Goal: Task Accomplishment & Management: Use online tool/utility

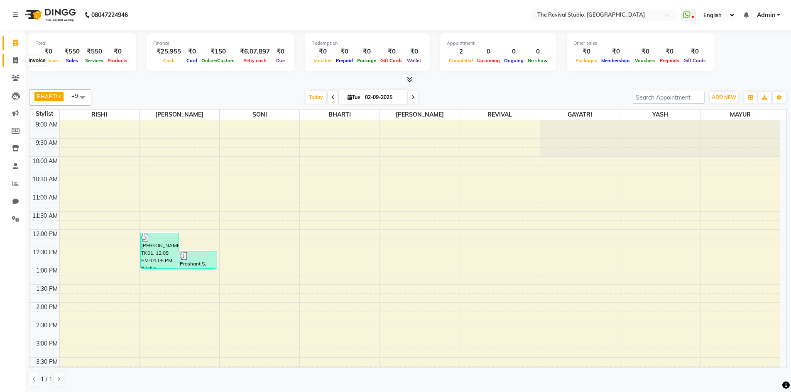
click at [15, 61] on icon at bounding box center [15, 60] width 5 height 6
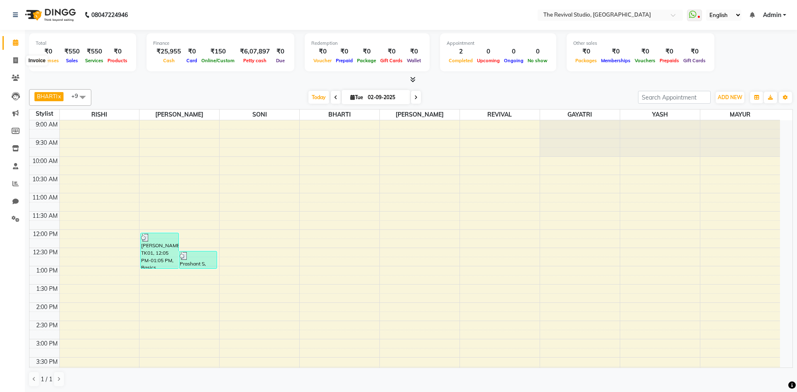
select select "7991"
select select "service"
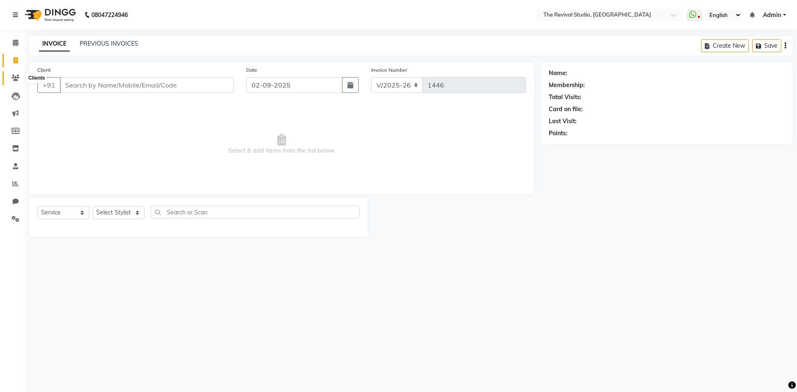
click at [19, 76] on icon at bounding box center [16, 78] width 8 height 6
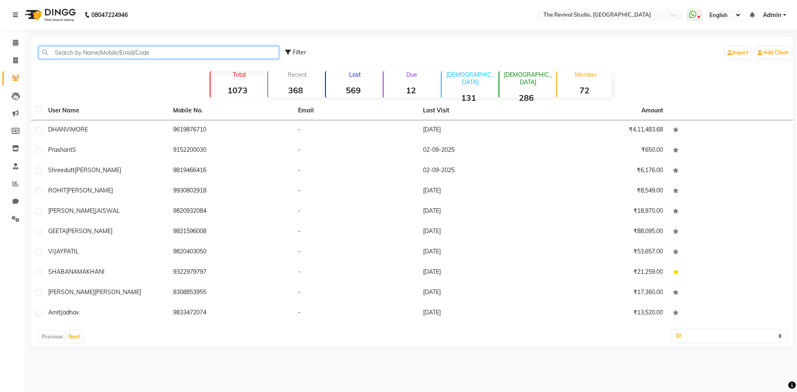
click at [93, 54] on input "text" at bounding box center [159, 52] width 240 height 13
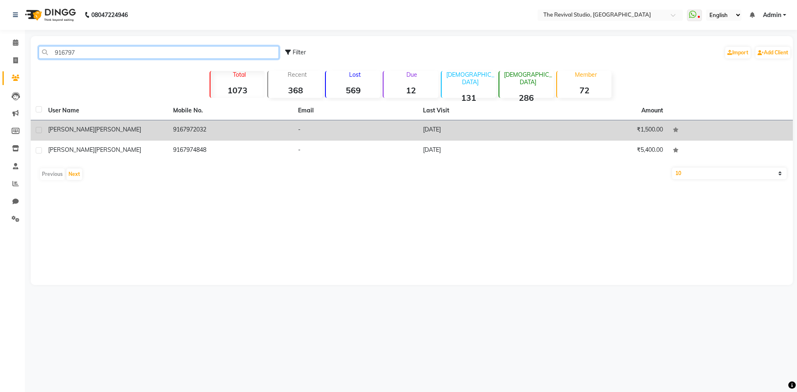
type input "916797"
click at [209, 125] on td "9167972032" at bounding box center [230, 130] width 125 height 20
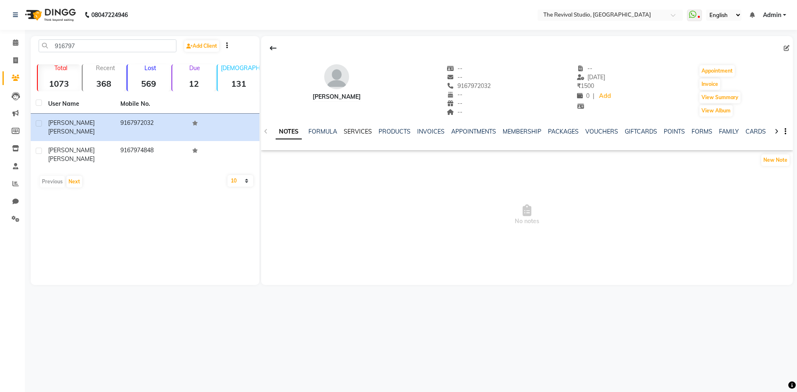
click at [361, 129] on link "SERVICES" at bounding box center [358, 131] width 28 height 7
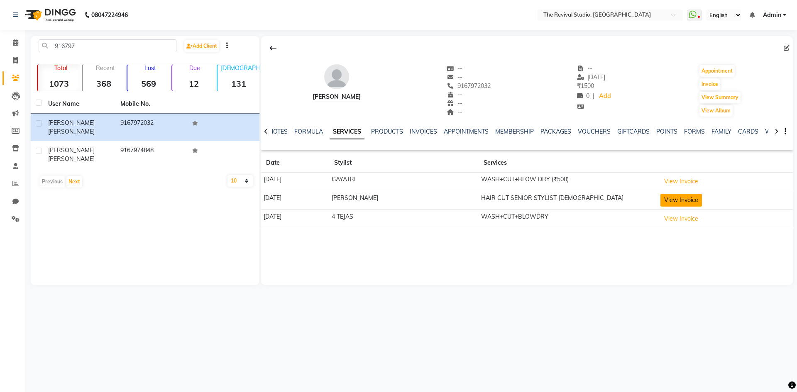
click at [683, 199] on button "View Invoice" at bounding box center [680, 200] width 41 height 13
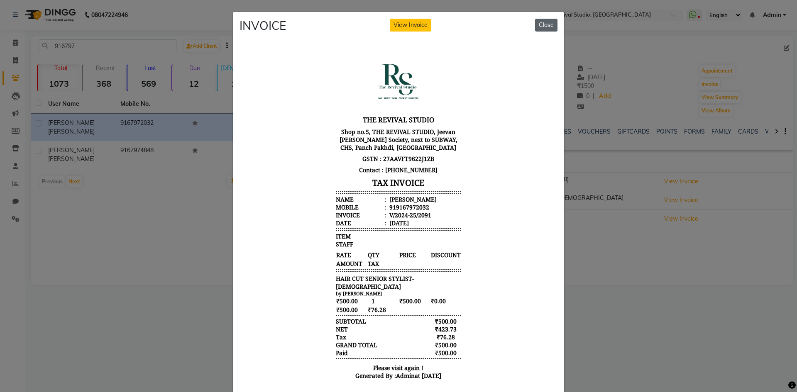
click at [539, 22] on button "Close" at bounding box center [546, 25] width 22 height 13
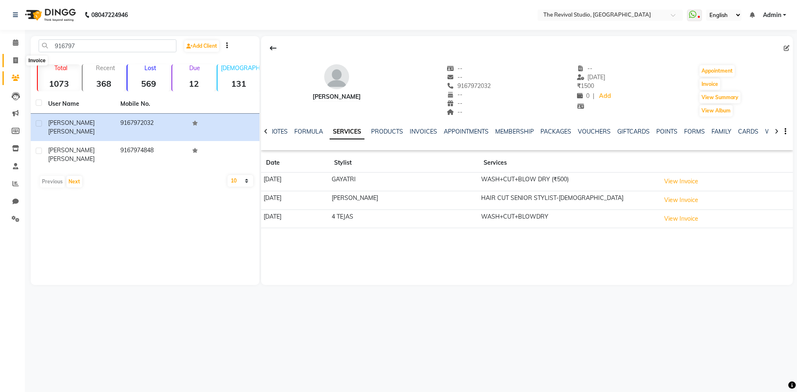
click at [16, 61] on icon at bounding box center [15, 60] width 5 height 6
select select "7991"
select select "service"
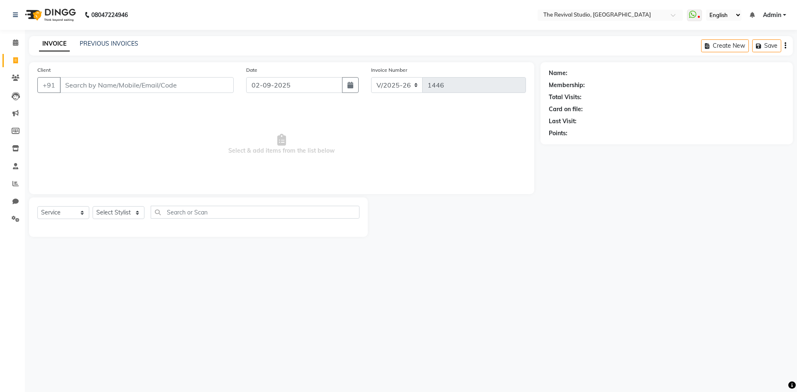
click at [133, 88] on input "Client" at bounding box center [147, 85] width 174 height 16
click at [94, 83] on input "Client" at bounding box center [147, 85] width 174 height 16
click at [71, 85] on input "Client" at bounding box center [147, 85] width 174 height 16
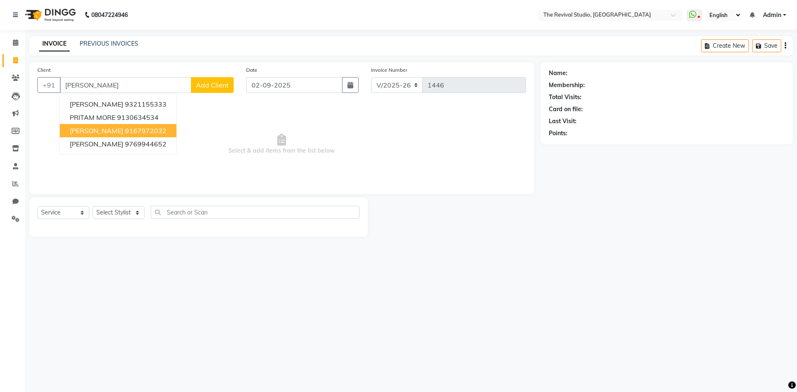
click at [153, 128] on ngb-highlight "9167972032" at bounding box center [145, 131] width 41 height 8
type input "9167972032"
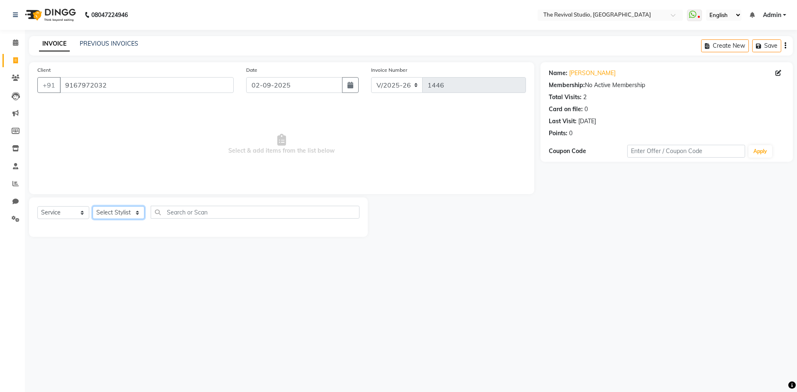
click at [135, 210] on select "Select Stylist BHARTI [PERSON_NAME] Dingg GAYATRI [PERSON_NAME] [PERSON_NAME] R…" at bounding box center [119, 212] width 52 height 13
select select "76730"
click at [93, 206] on select "Select Stylist BHARTI [PERSON_NAME] Dingg GAYATRI [PERSON_NAME] [PERSON_NAME] R…" at bounding box center [119, 212] width 52 height 13
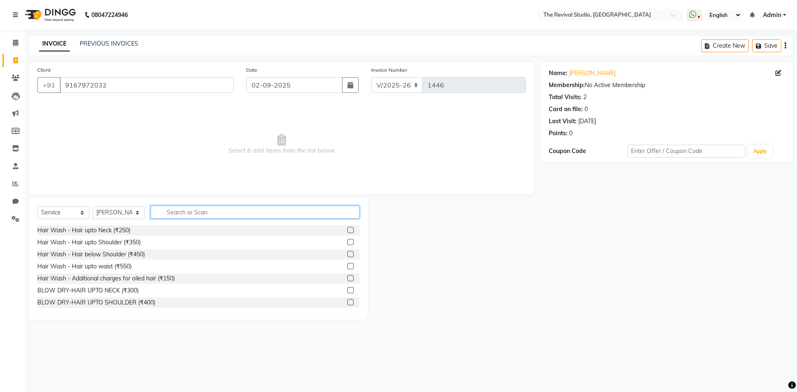
click at [230, 214] on input "text" at bounding box center [255, 212] width 209 height 13
type input "500"
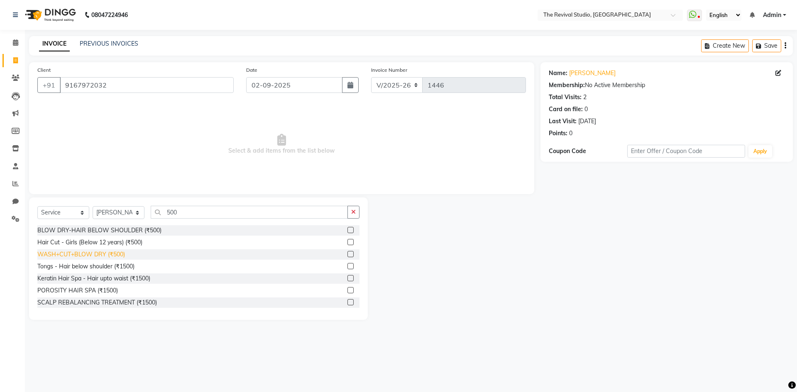
click at [109, 254] on div "WASH+CUT+BLOW DRY (₹500)" at bounding box center [81, 254] width 88 height 9
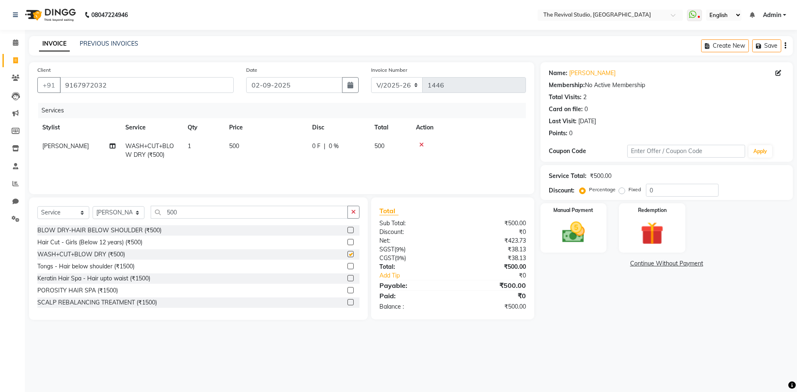
checkbox input "false"
click at [204, 214] on input "500" at bounding box center [249, 212] width 197 height 13
type input "5"
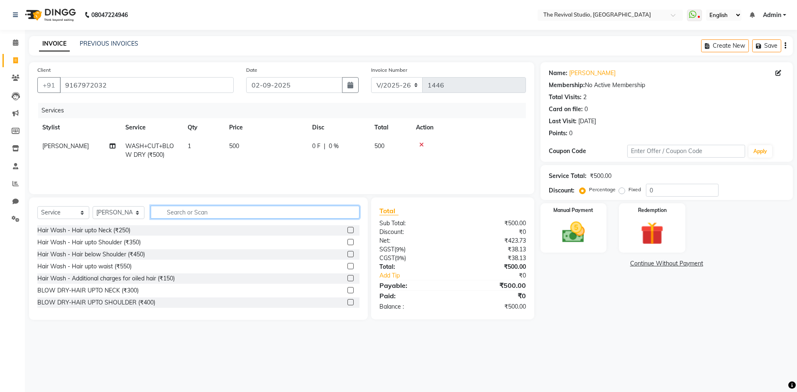
click at [204, 215] on input "text" at bounding box center [255, 212] width 209 height 13
click at [597, 234] on div "Manual Payment" at bounding box center [573, 228] width 69 height 51
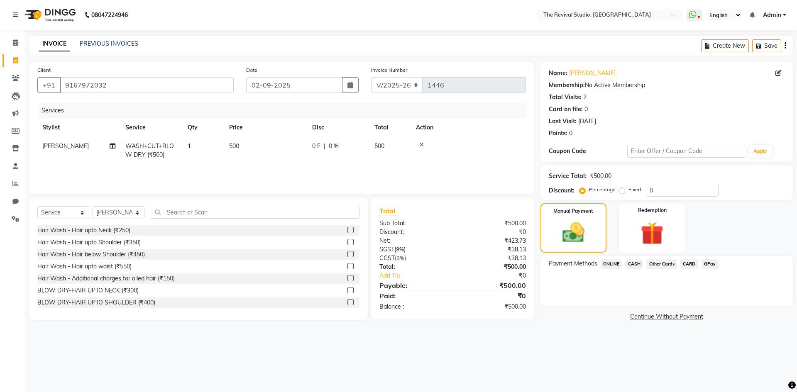
click at [709, 262] on span "GPay" at bounding box center [709, 264] width 17 height 10
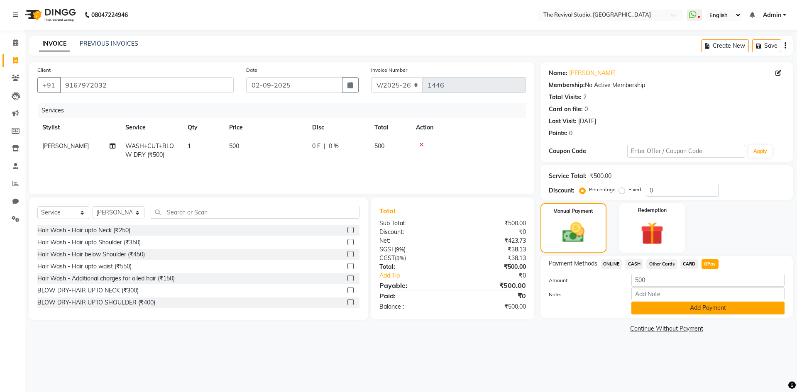
click at [711, 308] on button "Add Payment" at bounding box center [707, 308] width 153 height 13
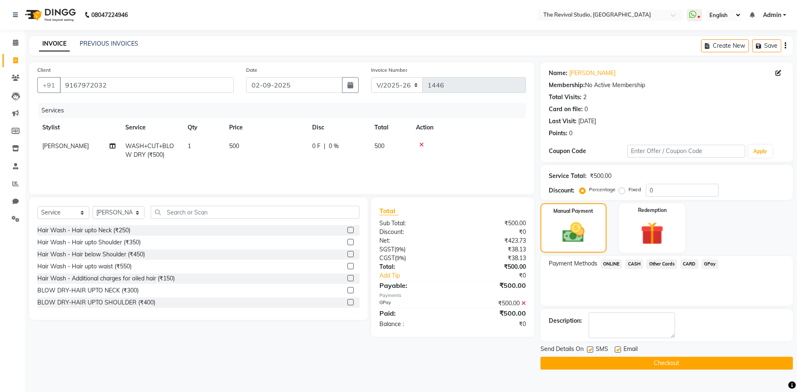
click at [708, 359] on button "Checkout" at bounding box center [666, 363] width 252 height 13
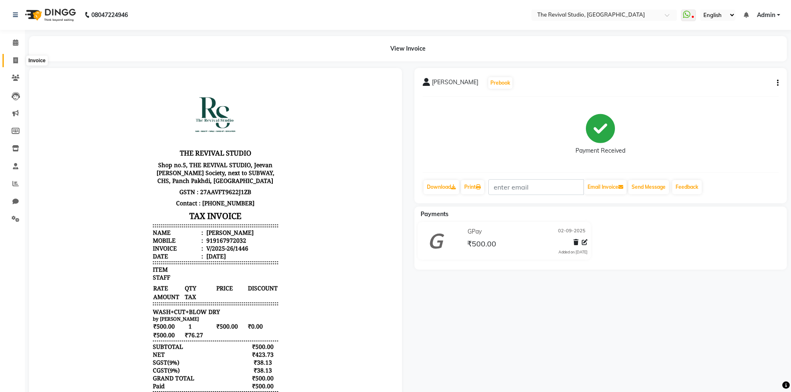
click at [17, 59] on icon at bounding box center [15, 60] width 5 height 6
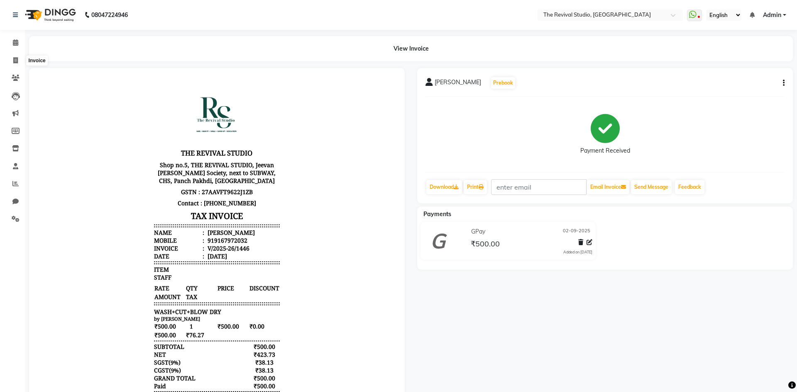
select select "service"
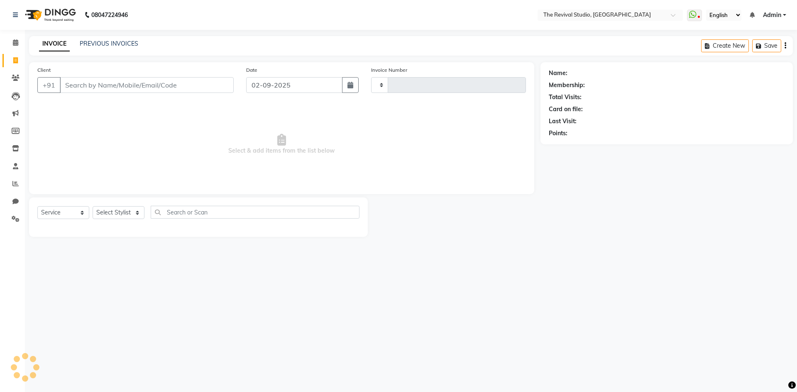
type input "1447"
select select "7991"
click at [358, 324] on div "08047224946 Select Location × The Revival Studio, Thane West WhatsApp Status ✕ …" at bounding box center [398, 196] width 797 height 392
click at [329, 310] on div "08047224946 Select Location × The Revival Studio, Thane West WhatsApp Status ✕ …" at bounding box center [398, 196] width 797 height 392
click at [506, 337] on div "08047224946 Select Location × The Revival Studio, Thane West WhatsApp Status ✕ …" at bounding box center [398, 196] width 797 height 392
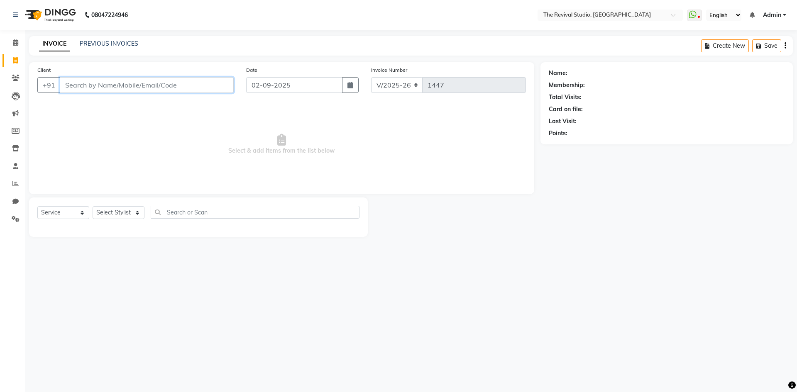
click at [81, 85] on input "Client" at bounding box center [147, 85] width 174 height 16
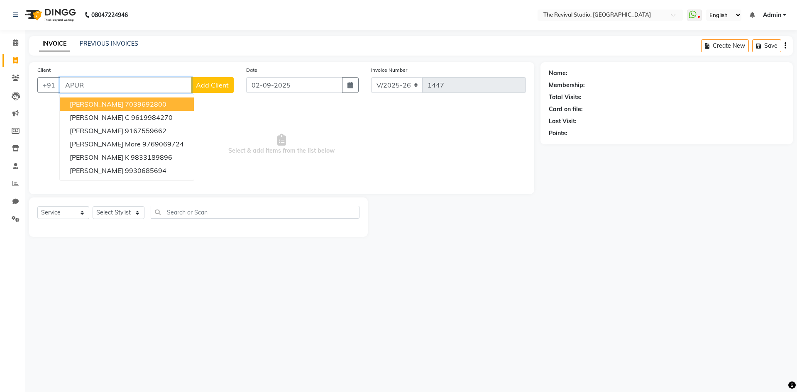
click at [111, 105] on span "[PERSON_NAME]" at bounding box center [97, 104] width 54 height 8
type input "7039692800"
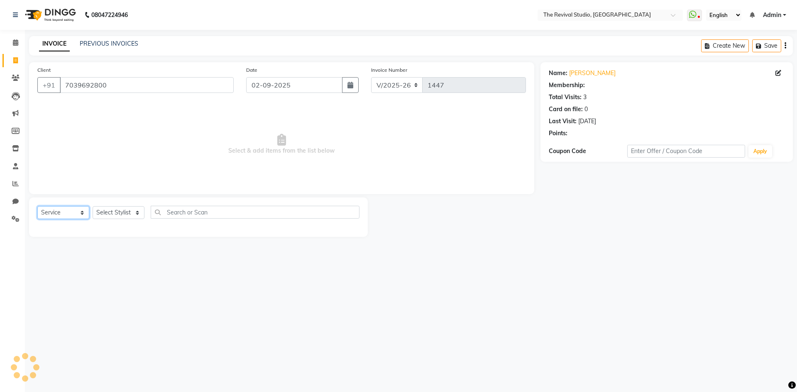
click at [77, 214] on select "Select Service Product Membership Package Voucher Prepaid Gift Card" at bounding box center [63, 212] width 52 height 13
click at [37, 206] on select "Select Service Product Membership Package Voucher Prepaid Gift Card" at bounding box center [63, 212] width 52 height 13
drag, startPoint x: 122, startPoint y: 213, endPoint x: 123, endPoint y: 219, distance: 5.9
click at [122, 213] on select "Select Stylist BHARTI [PERSON_NAME] Dingg GAYATRI [PERSON_NAME] [PERSON_NAME] R…" at bounding box center [119, 212] width 52 height 13
select select "76738"
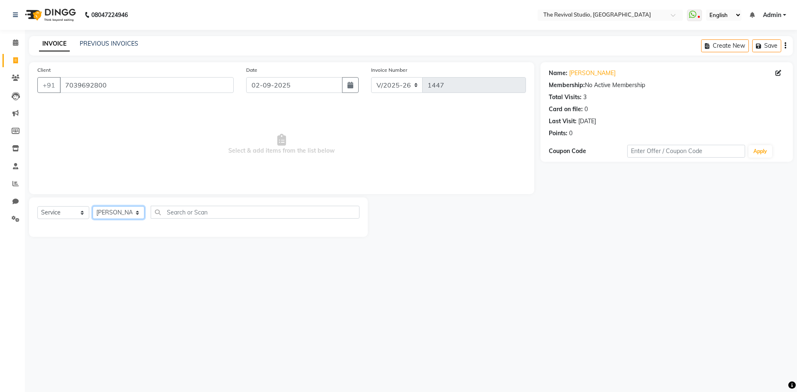
click at [93, 206] on select "Select Stylist BHARTI [PERSON_NAME] Dingg GAYATRI [PERSON_NAME] [PERSON_NAME] R…" at bounding box center [119, 212] width 52 height 13
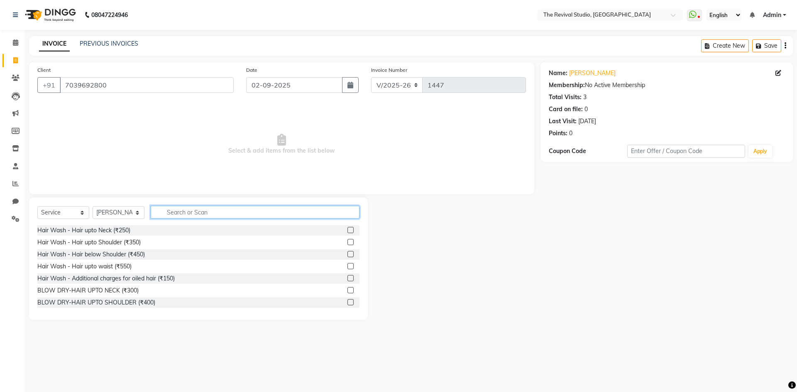
click at [196, 211] on input "text" at bounding box center [255, 212] width 209 height 13
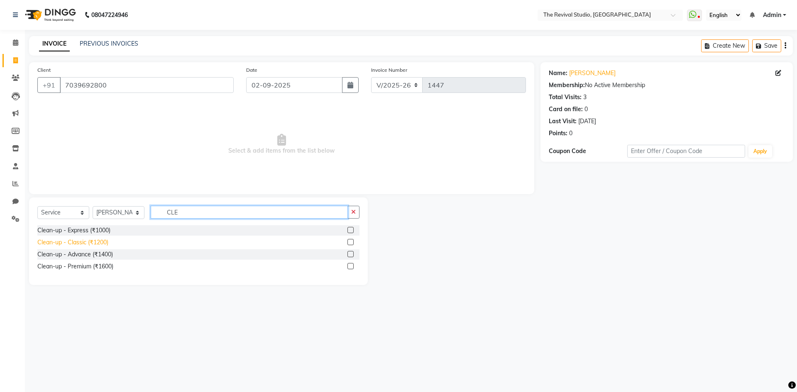
type input "CLE"
click at [91, 241] on div "Clean-up - Classic (₹1200)" at bounding box center [72, 242] width 71 height 9
checkbox input "false"
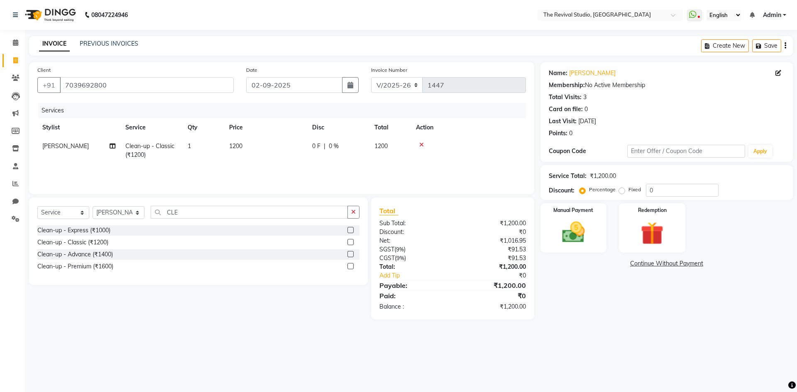
click at [218, 220] on div "Select Service Product Membership Package Voucher Prepaid Gift Card Select Styl…" at bounding box center [198, 216] width 322 height 20
click at [213, 209] on input "CLE" at bounding box center [249, 212] width 197 height 13
type input "C"
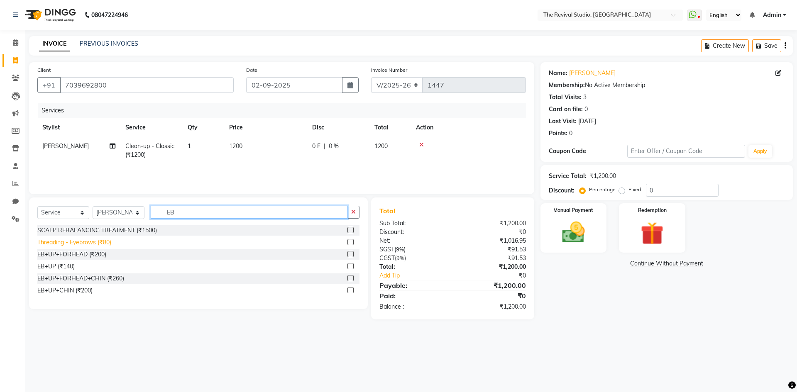
type input "EB"
click at [60, 243] on div "Threading - Eyebrows (₹80)" at bounding box center [74, 242] width 74 height 9
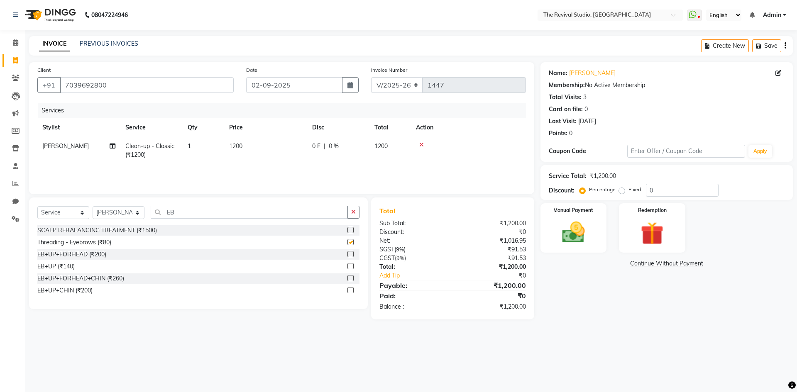
checkbox input "false"
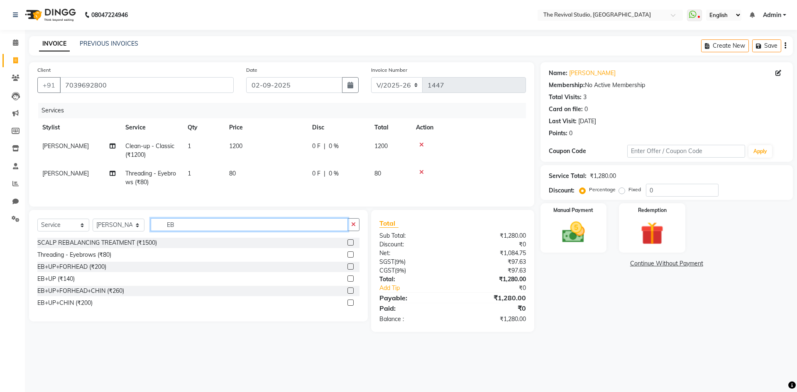
click at [208, 231] on input "EB" at bounding box center [249, 224] width 197 height 13
type input "E"
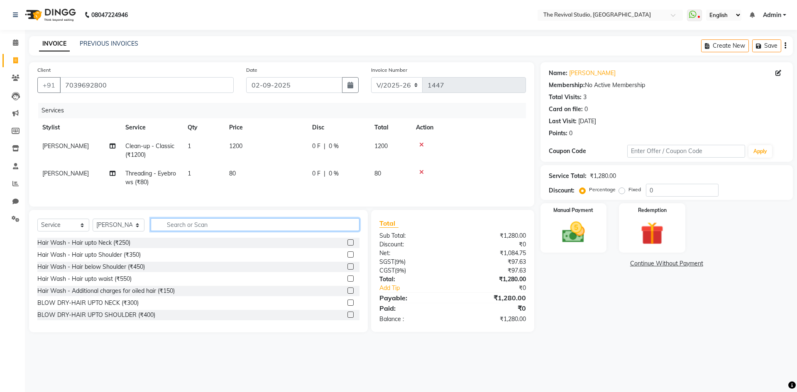
click at [229, 230] on input "text" at bounding box center [255, 224] width 209 height 13
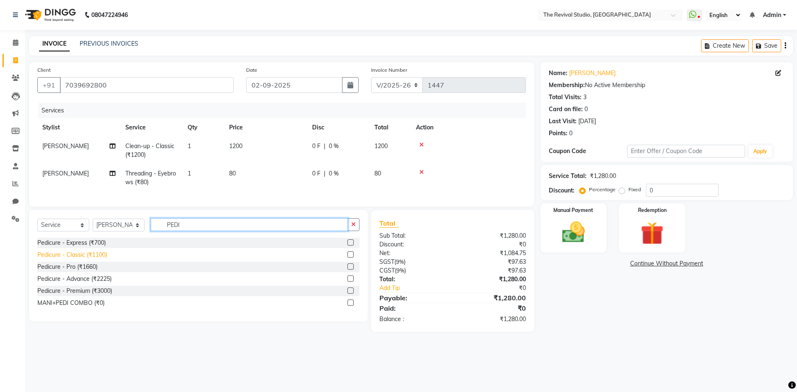
type input "PEDI"
click at [96, 259] on div "Pedicure - Classic (₹1100)" at bounding box center [72, 255] width 70 height 9
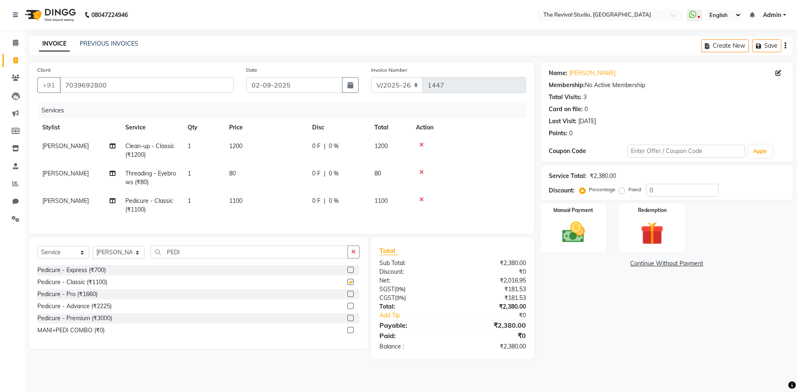
checkbox input "false"
click at [255, 205] on td "1100" at bounding box center [265, 205] width 83 height 27
select select "76738"
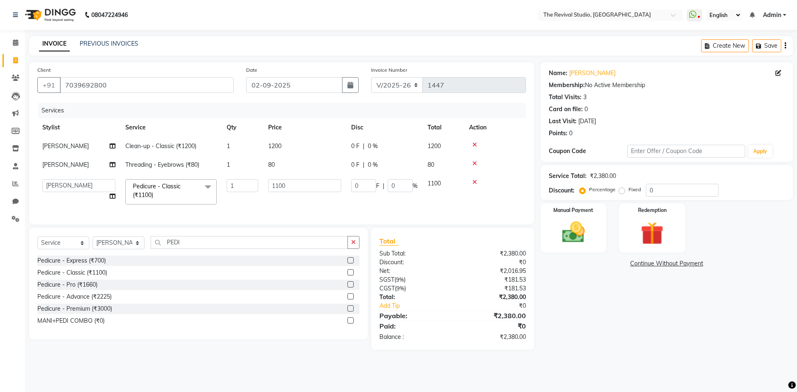
click at [283, 163] on td "80" at bounding box center [304, 165] width 83 height 19
select select "76738"
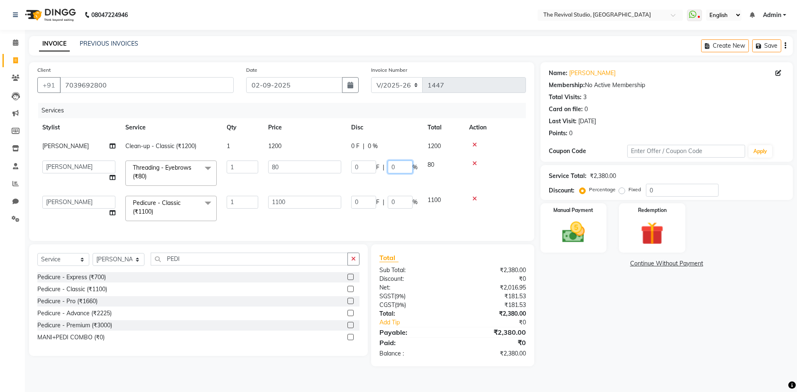
click at [391, 164] on input "0" at bounding box center [400, 167] width 25 height 13
type input "20"
click at [287, 147] on td "1200" at bounding box center [304, 146] width 83 height 19
select select "76738"
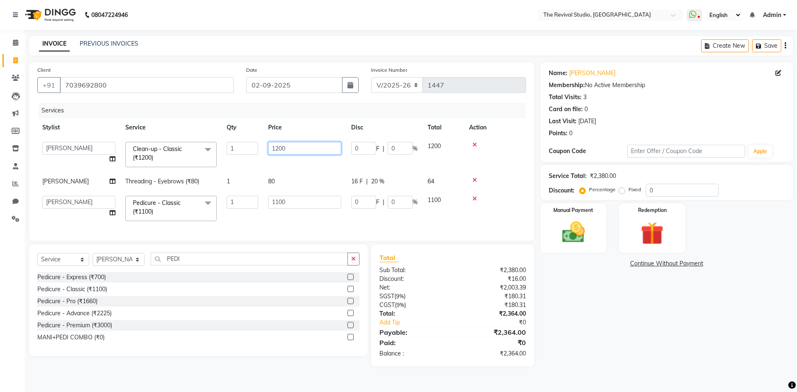
click at [301, 148] on input "1200" at bounding box center [304, 148] width 73 height 13
type input "1"
type input "800"
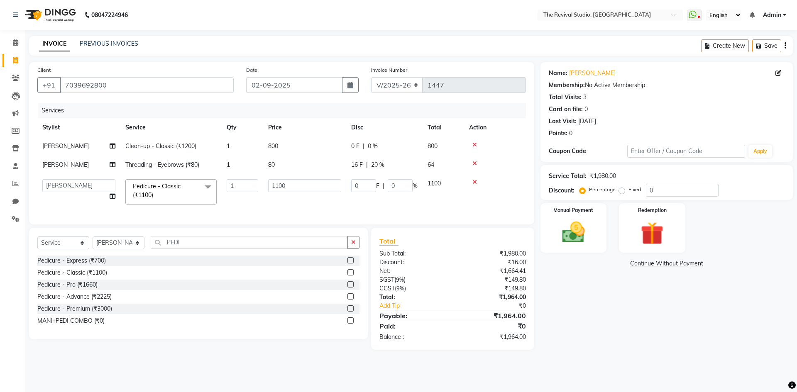
click at [276, 231] on div "Client [PHONE_NUMBER] Date [DATE] Invoice Number V/2025 V/[PHONE_NUMBER] Servic…" at bounding box center [281, 206] width 517 height 288
click at [391, 186] on input "0" at bounding box center [400, 185] width 25 height 13
type input "20"
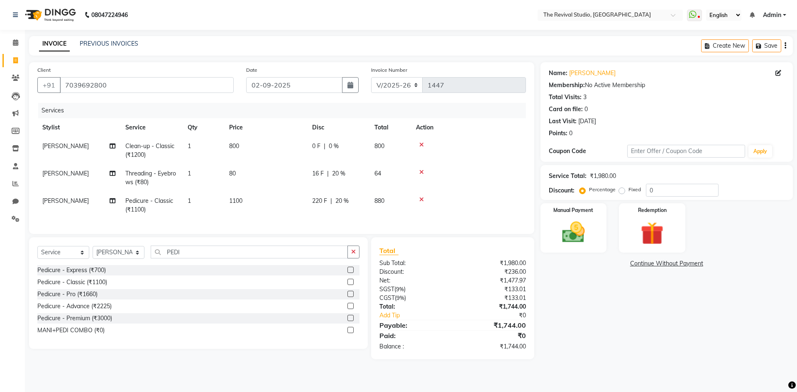
click at [375, 209] on tr "[PERSON_NAME] Pedicure - Classic (₹1100) 1 1100 220 F | 20 % 880" at bounding box center [281, 205] width 488 height 27
click at [582, 232] on img at bounding box center [573, 232] width 39 height 27
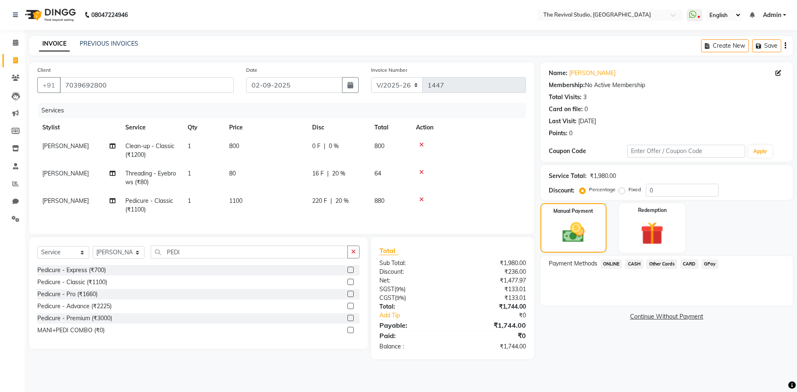
click at [693, 266] on span "CARD" at bounding box center [689, 264] width 18 height 10
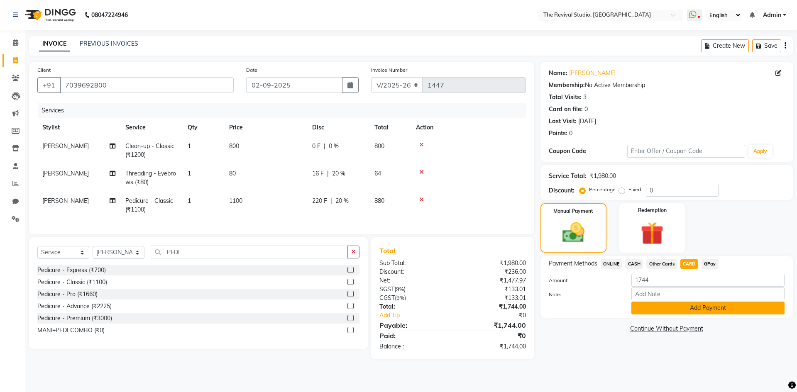
click at [690, 310] on button "Add Payment" at bounding box center [707, 308] width 153 height 13
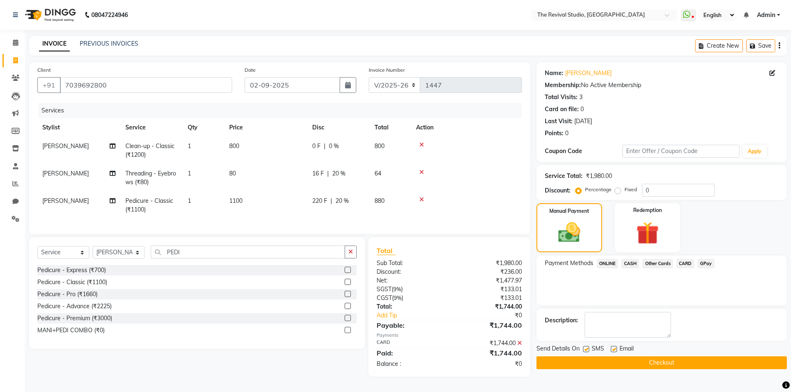
drag, startPoint x: 681, startPoint y: 364, endPoint x: 652, endPoint y: 383, distance: 35.2
click at [679, 364] on button "Checkout" at bounding box center [661, 362] width 250 height 13
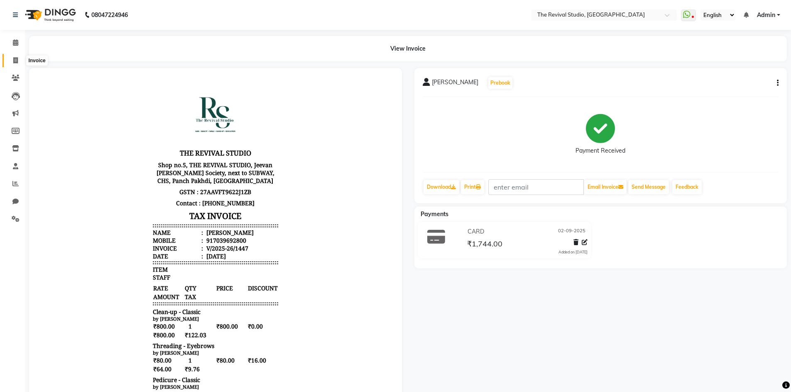
click at [15, 64] on span at bounding box center [15, 61] width 15 height 10
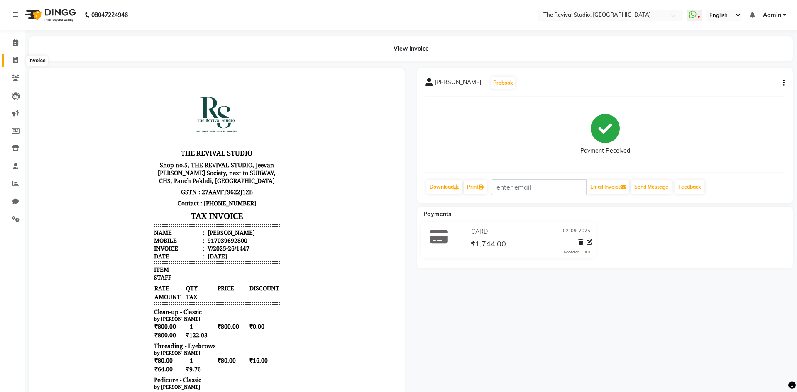
select select "7991"
select select "service"
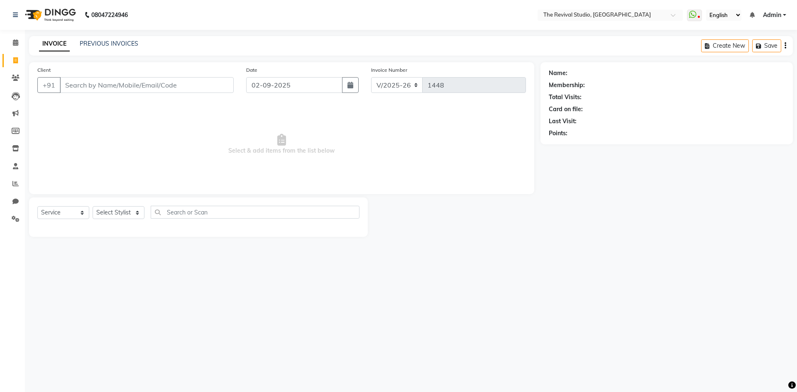
click at [69, 85] on input "Client" at bounding box center [147, 85] width 174 height 16
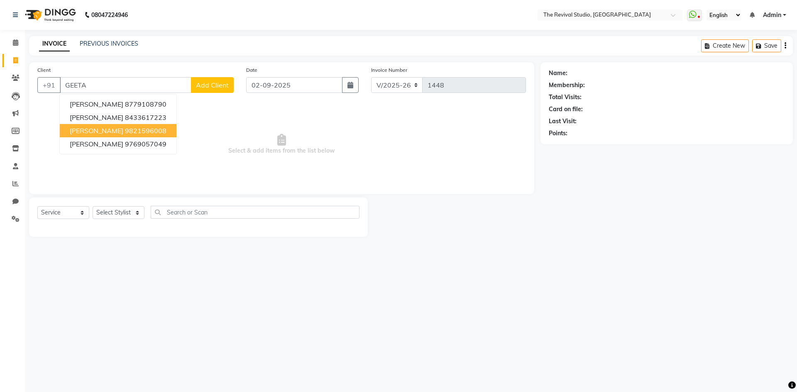
click at [166, 130] on button "[PERSON_NAME] 9821596008" at bounding box center [118, 130] width 117 height 13
type input "9821596008"
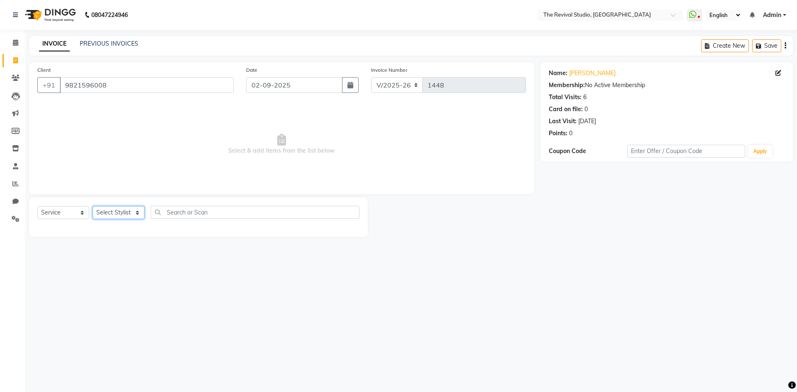
click at [130, 213] on select "Select Stylist BHARTI [PERSON_NAME] Dingg GAYATRI [PERSON_NAME] [PERSON_NAME] R…" at bounding box center [119, 212] width 52 height 13
select select "76730"
click at [93, 206] on select "Select Stylist BHARTI [PERSON_NAME] Dingg GAYATRI [PERSON_NAME] [PERSON_NAME] R…" at bounding box center [119, 212] width 52 height 13
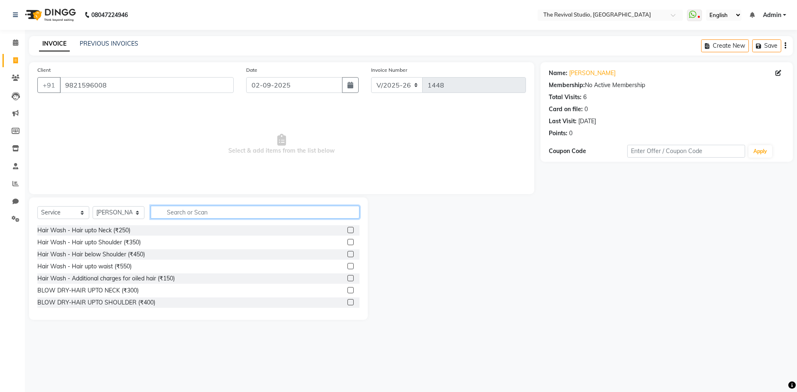
click at [220, 210] on input "text" at bounding box center [255, 212] width 209 height 13
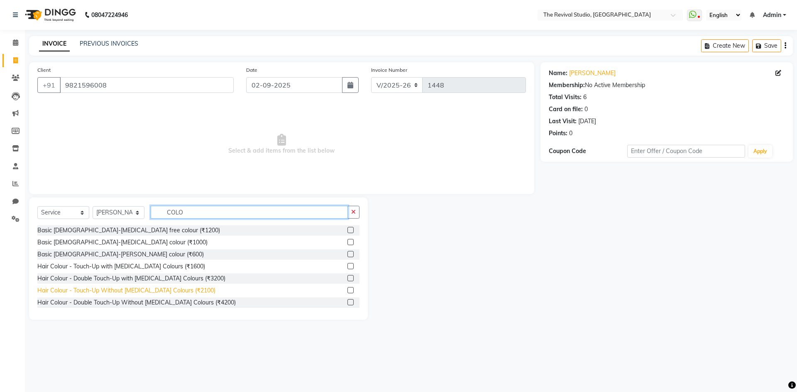
type input "COLO"
click at [186, 289] on div "Hair Colour - Touch-Up Without [MEDICAL_DATA] Colours (₹2100)" at bounding box center [126, 290] width 178 height 9
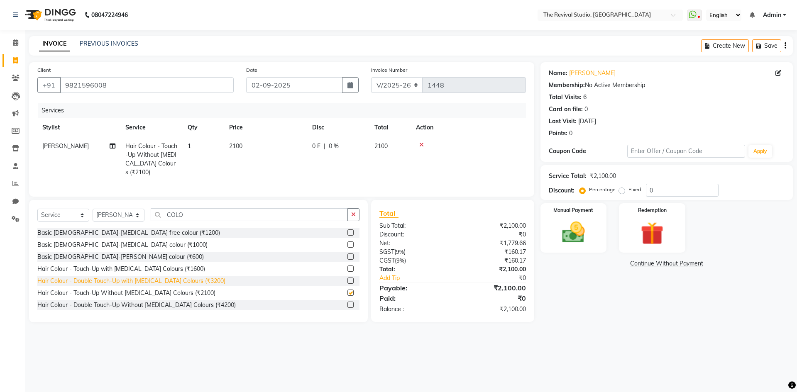
checkbox input "false"
click at [207, 221] on input "COLO" at bounding box center [249, 214] width 197 height 13
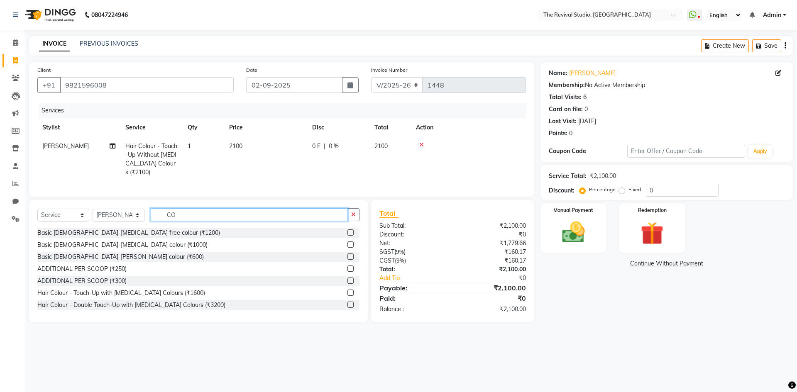
type input "C"
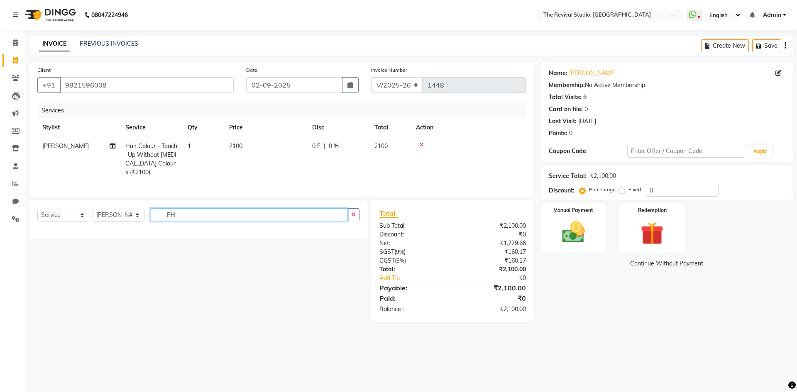
type input "P"
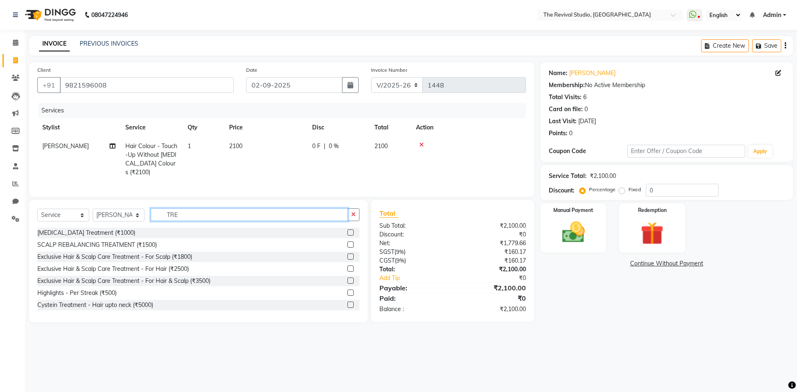
click at [208, 221] on input "TRE" at bounding box center [249, 214] width 197 height 13
type input "T"
type input "E"
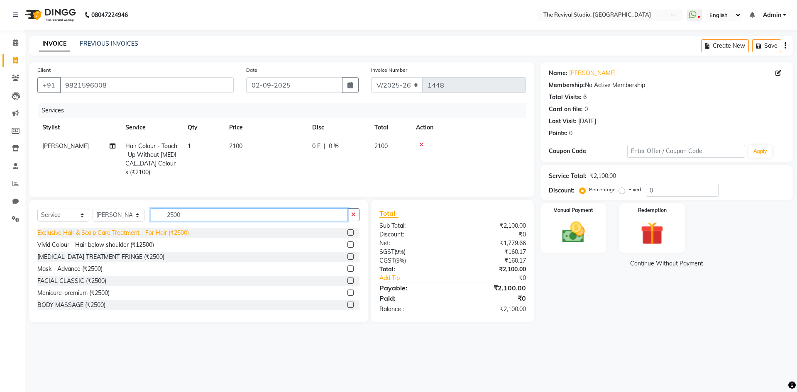
type input "2500"
click at [172, 237] on div "Exclusive Hair & Scalp Care Treatment - For Hair (₹2500)" at bounding box center [112, 233] width 151 height 9
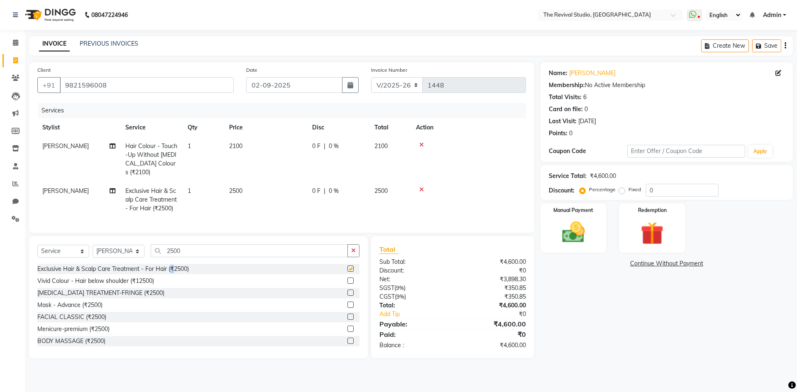
checkbox input "false"
click at [203, 257] on input "2500" at bounding box center [249, 250] width 197 height 13
click at [655, 185] on input "0" at bounding box center [682, 190] width 73 height 13
click at [663, 185] on input "20" at bounding box center [682, 190] width 73 height 13
click at [663, 190] on input "20" at bounding box center [682, 190] width 73 height 13
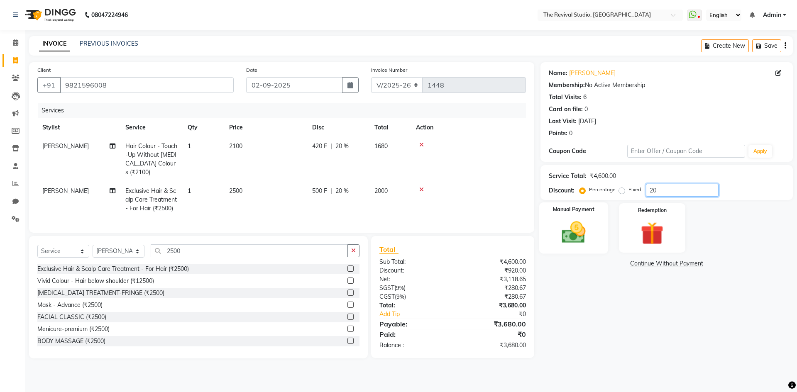
type input "20"
click at [598, 227] on div "Manual Payment" at bounding box center [573, 228] width 69 height 51
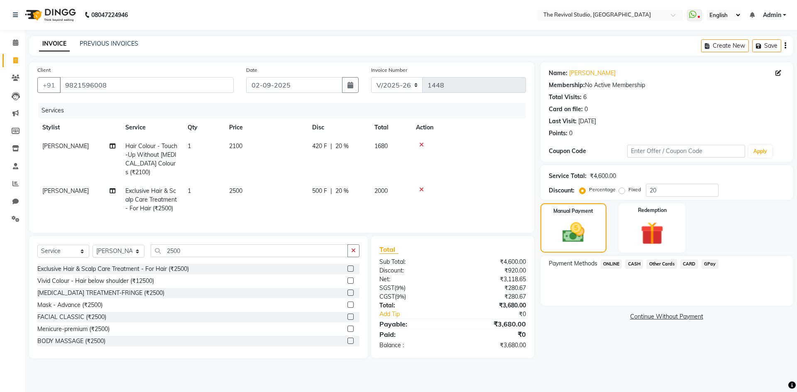
click at [690, 261] on span "CARD" at bounding box center [689, 264] width 18 height 10
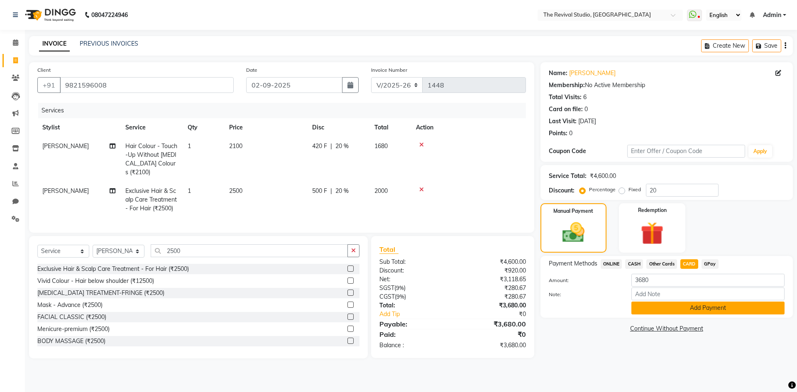
click at [729, 308] on button "Add Payment" at bounding box center [707, 308] width 153 height 13
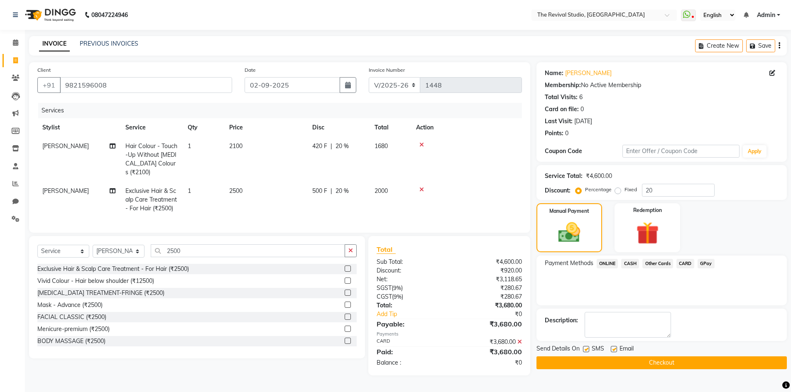
click at [667, 363] on button "Checkout" at bounding box center [661, 362] width 250 height 13
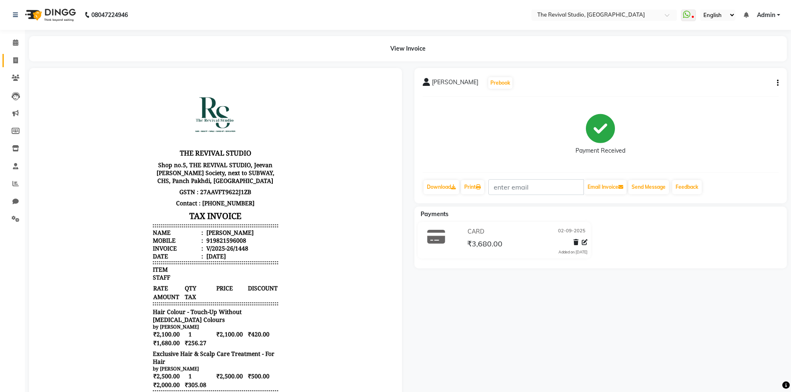
click at [17, 57] on icon at bounding box center [15, 60] width 5 height 6
select select "service"
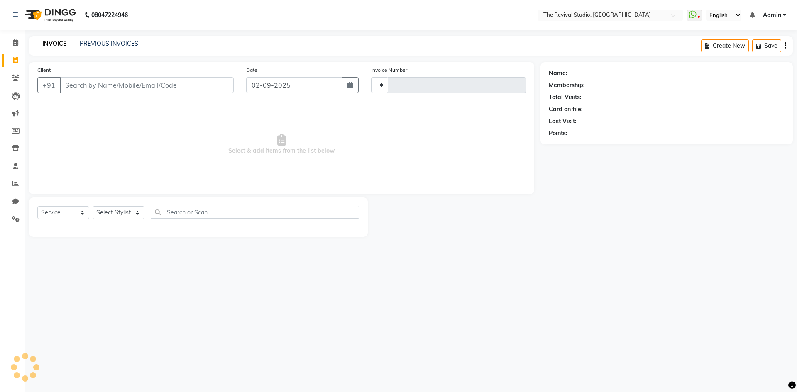
type input "1449"
select select "7991"
click at [14, 183] on icon at bounding box center [15, 184] width 6 height 6
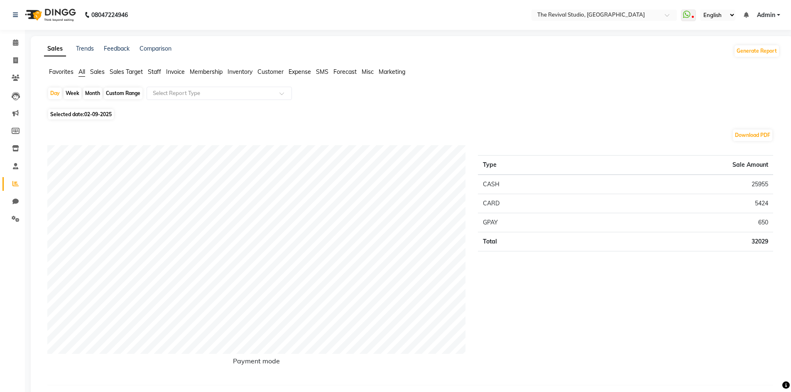
click at [92, 93] on div "Month" at bounding box center [92, 94] width 19 height 12
select select "9"
select select "2025"
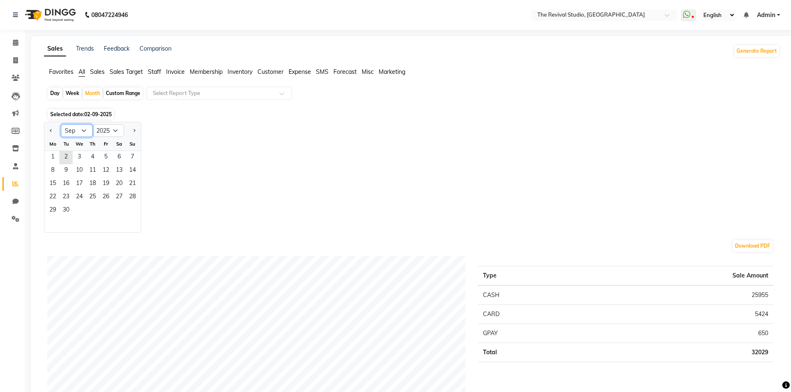
click at [79, 129] on select "Jan Feb Mar Apr May Jun [DATE] Aug Sep Oct Nov Dec" at bounding box center [77, 130] width 32 height 12
select select "8"
click at [61, 124] on select "Jan Feb Mar Apr May Jun [DATE] Aug Sep Oct Nov Dec" at bounding box center [77, 130] width 32 height 12
click at [104, 157] on span "1" at bounding box center [105, 157] width 13 height 13
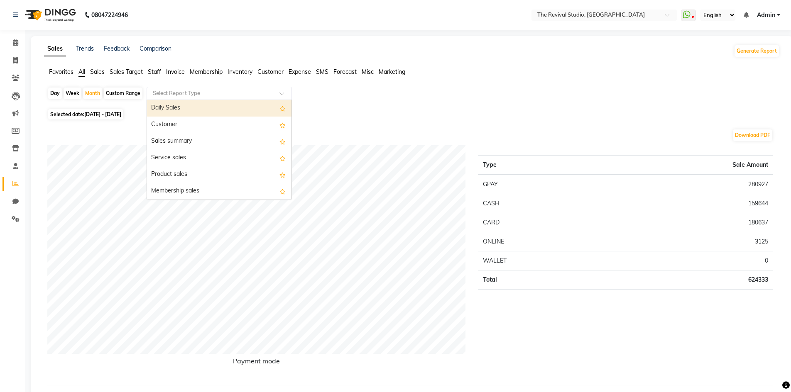
click at [198, 92] on input "text" at bounding box center [211, 93] width 120 height 8
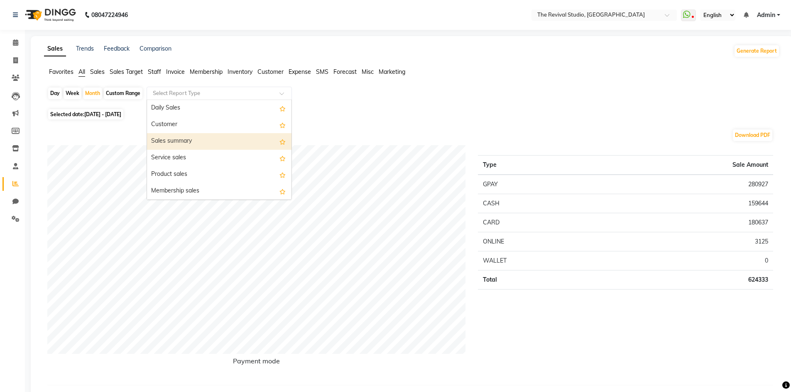
click at [171, 142] on div "Sales summary" at bounding box center [219, 141] width 144 height 17
select select "full_report"
select select "csv"
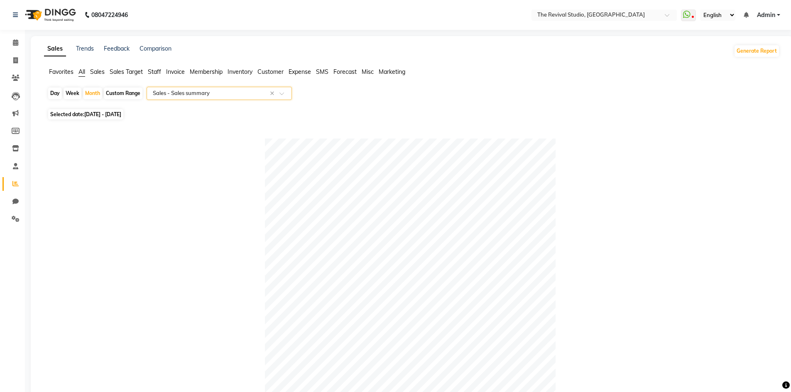
click at [196, 94] on input "text" at bounding box center [211, 93] width 120 height 8
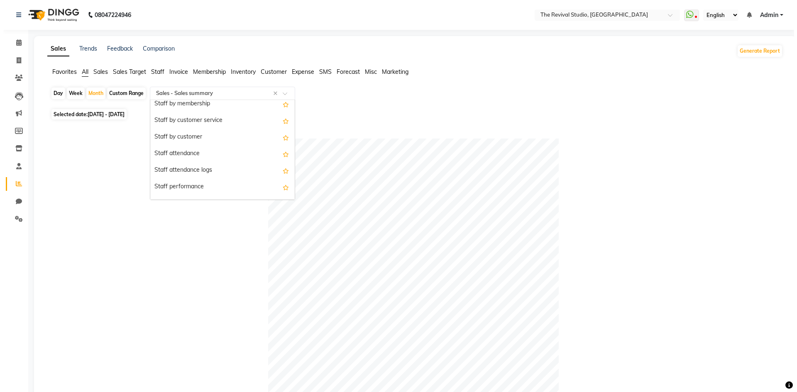
scroll to position [373, 0]
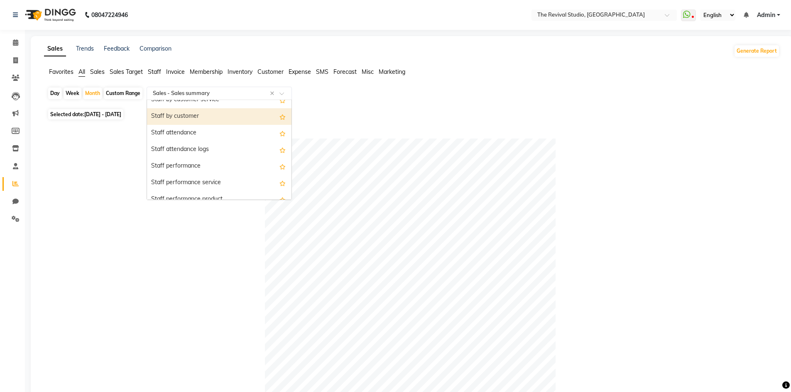
click at [254, 96] on input "text" at bounding box center [211, 93] width 120 height 8
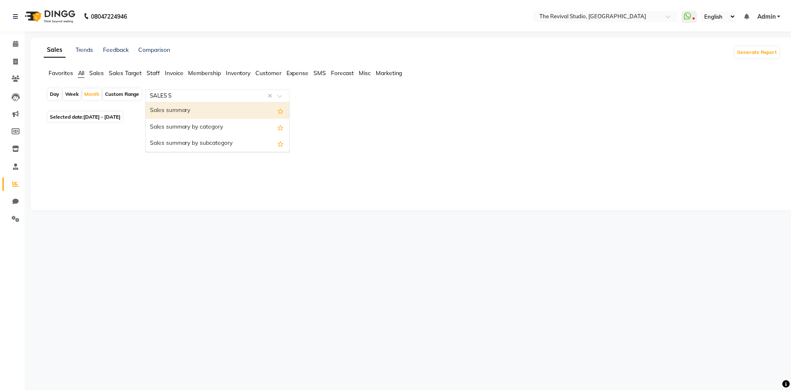
scroll to position [0, 0]
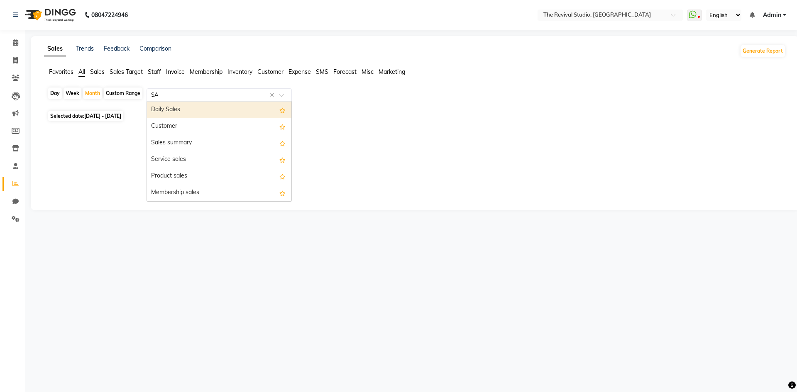
type input "S"
type input "DIS"
click at [210, 112] on div "Invoice discount summary" at bounding box center [219, 110] width 144 height 17
select select "full_report"
select select "csv"
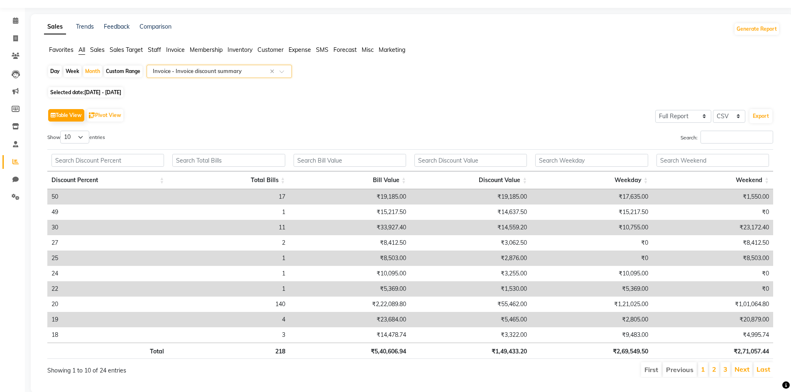
scroll to position [41, 0]
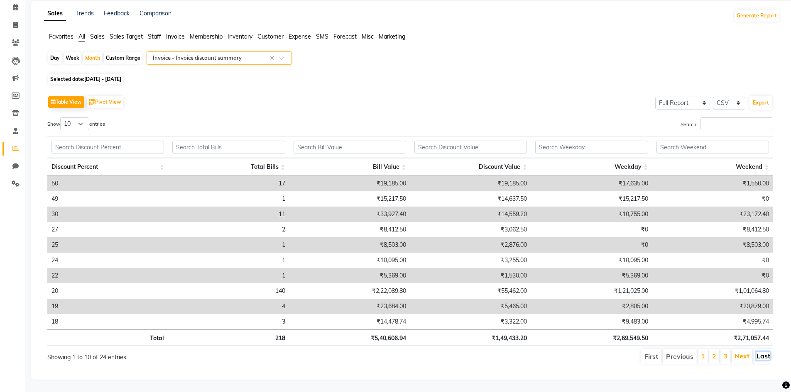
click at [767, 352] on link "Last" at bounding box center [763, 356] width 14 height 8
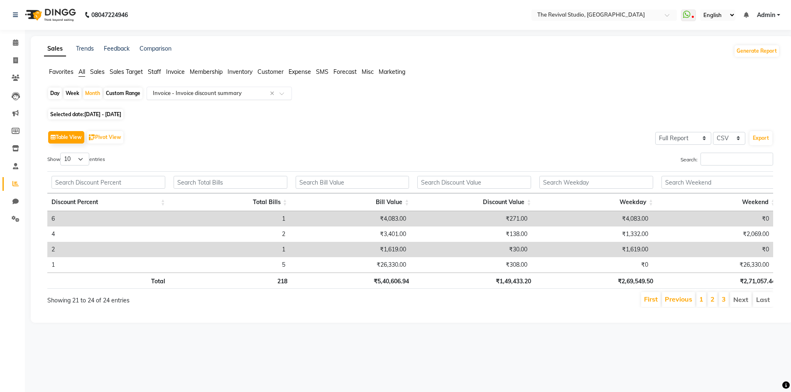
scroll to position [0, 0]
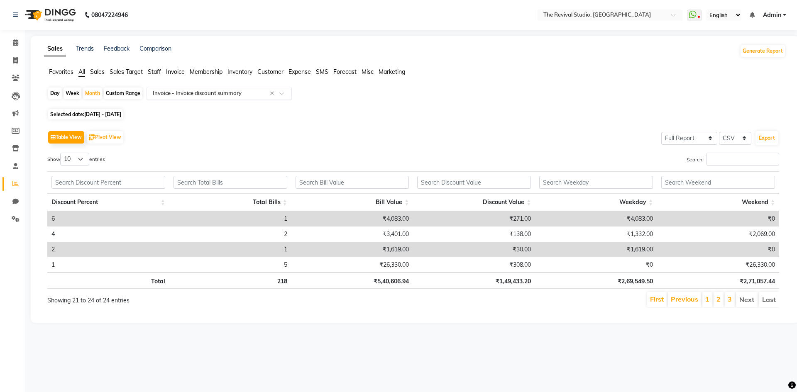
click at [659, 304] on li "First" at bounding box center [657, 299] width 20 height 15
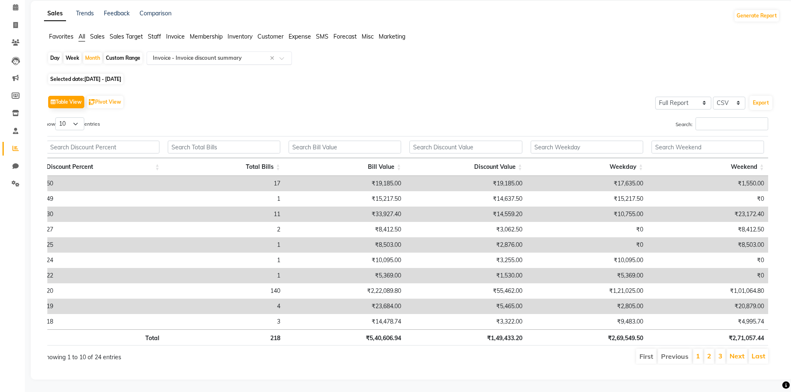
scroll to position [0, 6]
click at [112, 74] on span "Selected date: [DATE] - [DATE]" at bounding box center [85, 79] width 75 height 10
select select "8"
select select "2025"
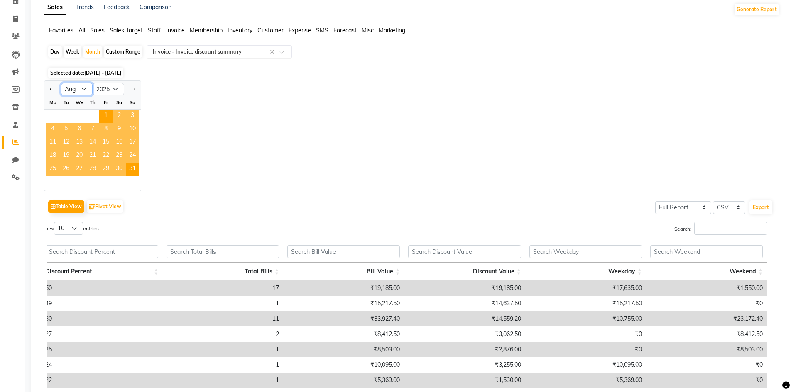
click at [65, 90] on select "Jan Feb Mar Apr May Jun [DATE] Aug Sep Oct Nov Dec" at bounding box center [77, 89] width 32 height 12
select select "7"
click at [61, 83] on select "Jan Feb Mar Apr May Jun [DATE] Aug Sep Oct Nov Dec" at bounding box center [77, 89] width 32 height 12
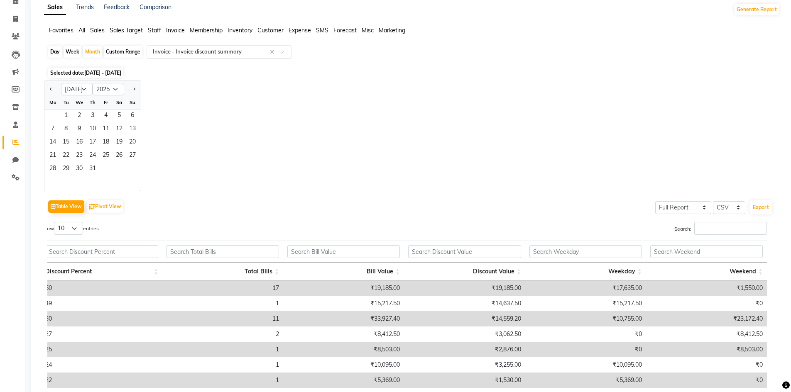
click at [193, 170] on div "Jan Feb Mar Apr May Jun [DATE] Aug Sep Oct Nov [DATE] 2016 2017 2018 2019 2020 …" at bounding box center [411, 136] width 735 height 111
click at [68, 115] on span "1" at bounding box center [65, 116] width 13 height 13
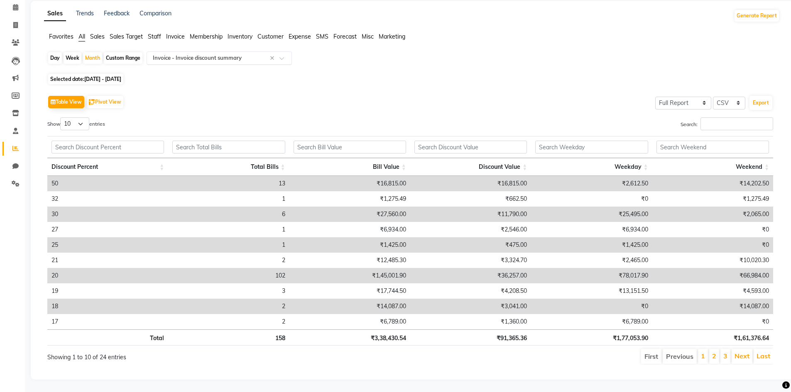
scroll to position [41, 0]
click at [557, 76] on div "Selected date: [DATE] - [DATE]" at bounding box center [413, 79] width 732 height 9
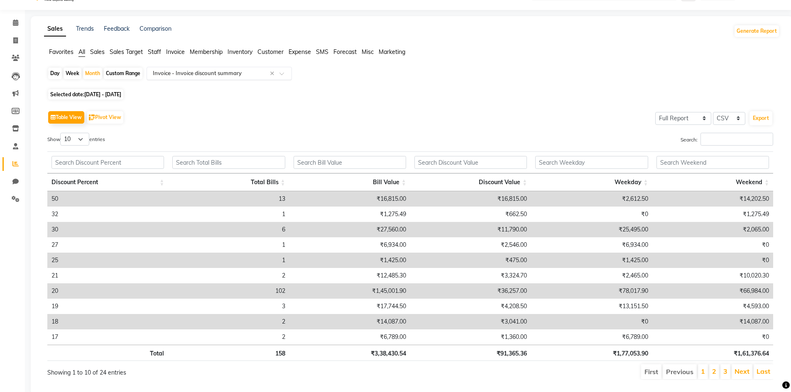
scroll to position [0, 0]
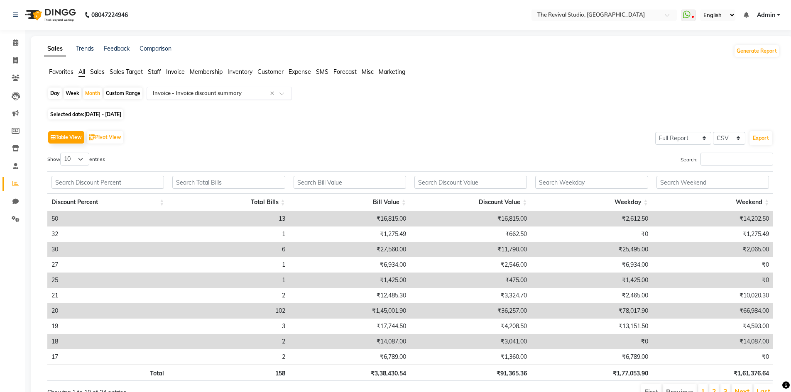
click at [252, 132] on div "Table View Pivot View Select Full Report Filtered Report Select CSV PDF Export" at bounding box center [409, 137] width 725 height 17
click at [105, 112] on span "[DATE] - [DATE]" at bounding box center [102, 114] width 37 height 6
select select "7"
select select "2025"
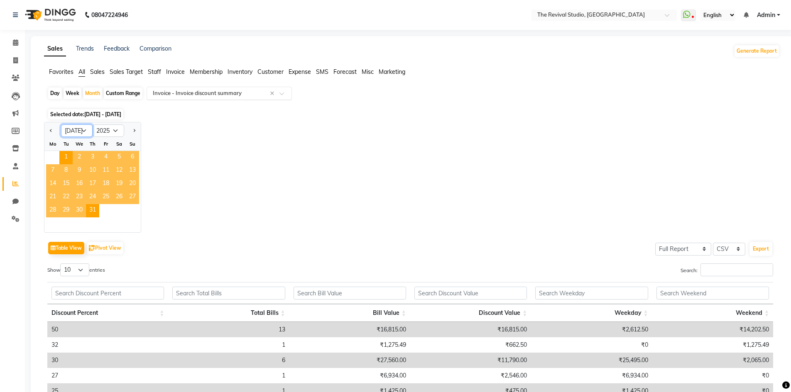
click at [83, 132] on select "Jan Feb Mar Apr May Jun [DATE] Aug Sep Oct Nov Dec" at bounding box center [77, 130] width 32 height 12
select select "8"
click at [61, 124] on select "Jan Feb Mar Apr May Jun [DATE] Aug Sep Oct Nov Dec" at bounding box center [77, 130] width 32 height 12
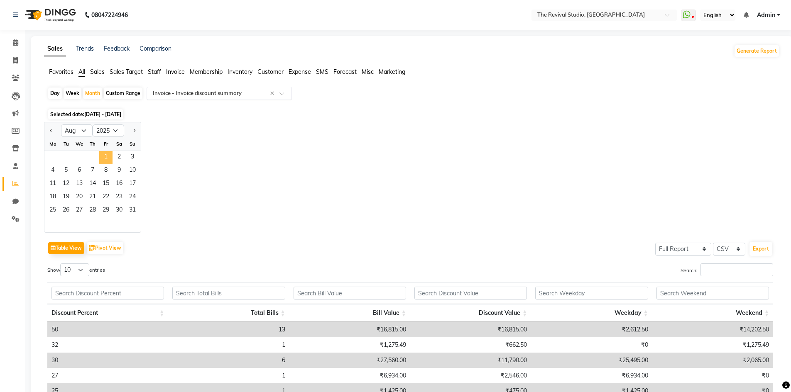
click at [105, 158] on span "1" at bounding box center [105, 157] width 13 height 13
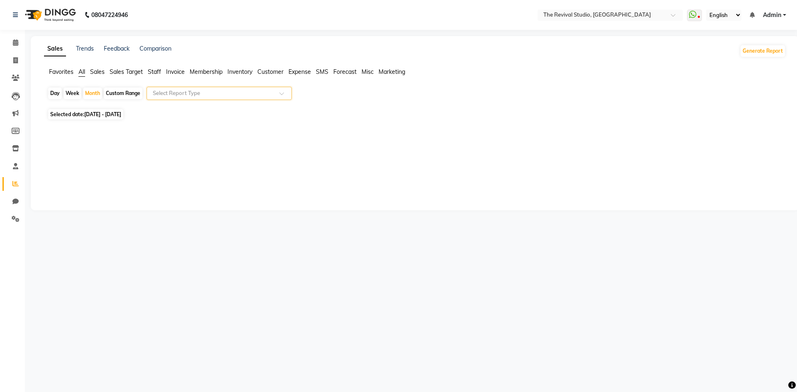
click at [217, 90] on input "text" at bounding box center [211, 93] width 120 height 8
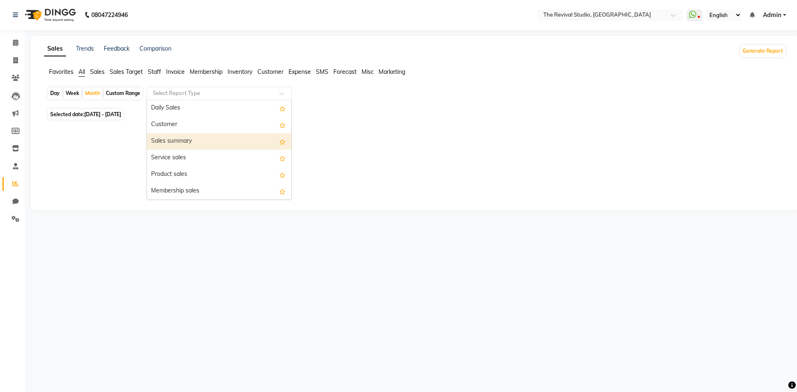
click at [181, 139] on div "Sales summary" at bounding box center [219, 141] width 144 height 17
select select "full_report"
select select "csv"
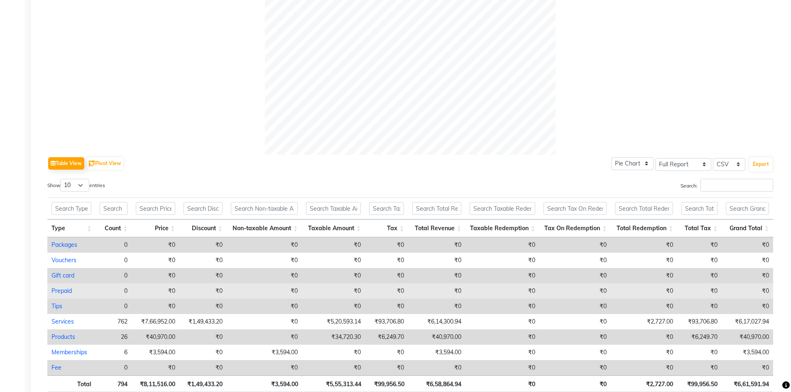
scroll to position [327, 0]
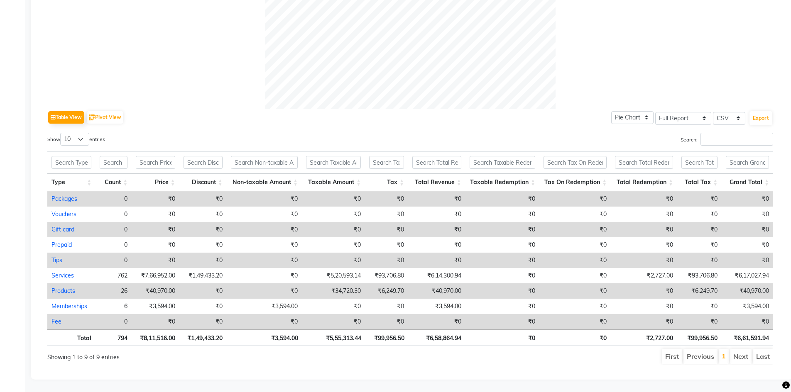
click at [760, 349] on li "Last" at bounding box center [762, 356] width 20 height 15
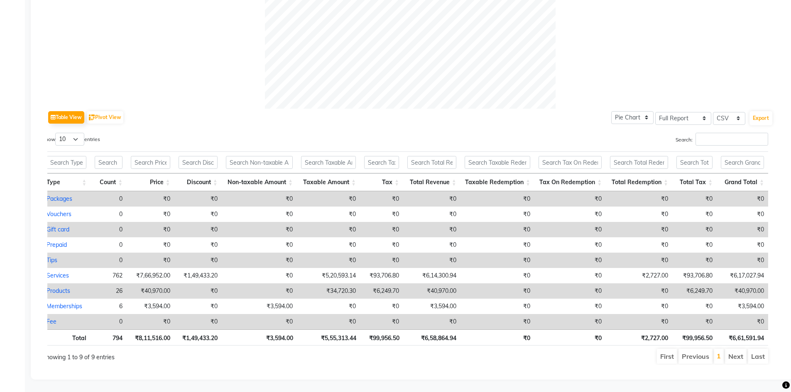
scroll to position [0, 6]
drag, startPoint x: 764, startPoint y: 317, endPoint x: 727, endPoint y: 385, distance: 76.9
drag, startPoint x: 727, startPoint y: 385, endPoint x: 237, endPoint y: 49, distance: 594.4
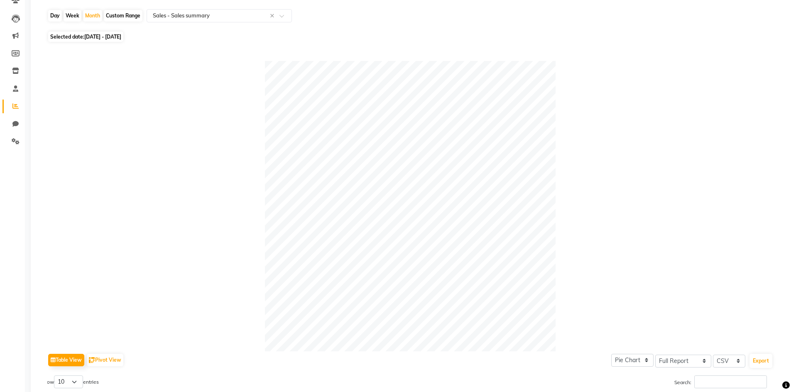
scroll to position [0, 0]
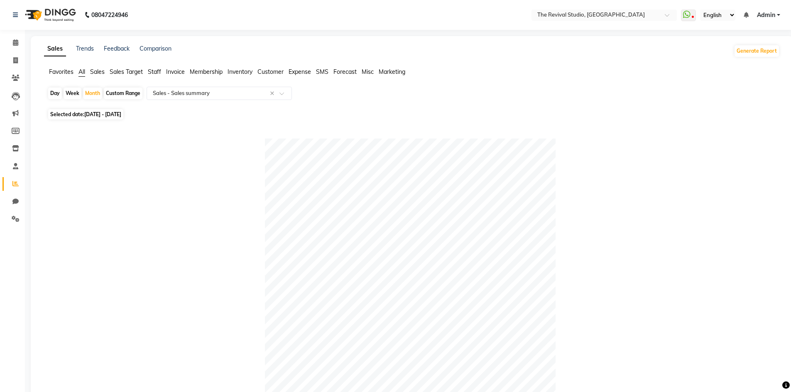
click at [159, 71] on span "Staff" at bounding box center [154, 71] width 13 height 7
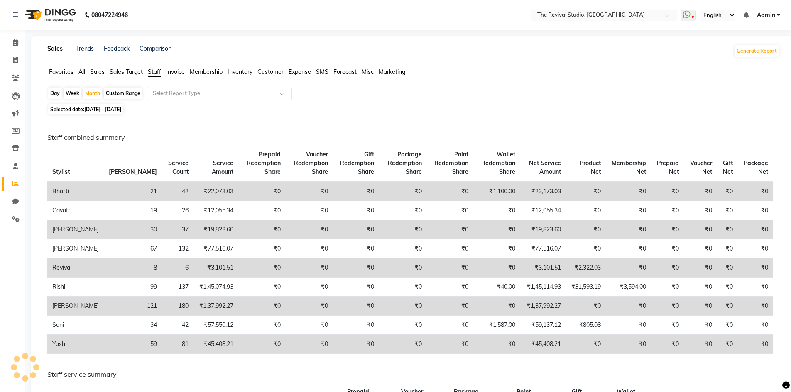
click at [200, 93] on input "text" at bounding box center [211, 93] width 120 height 8
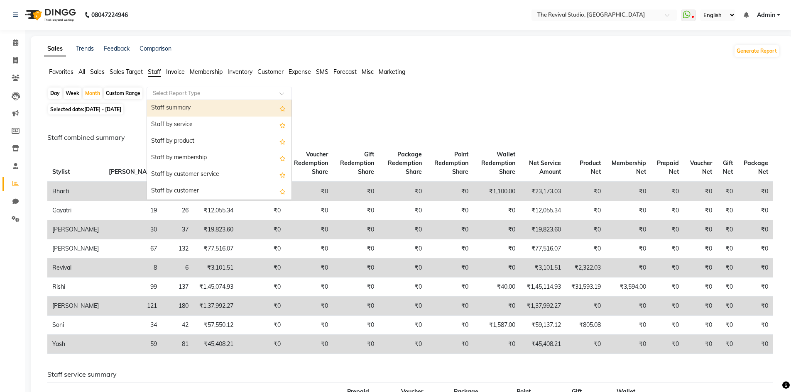
click at [191, 109] on div "Staff summary" at bounding box center [219, 108] width 144 height 17
select select "full_report"
select select "csv"
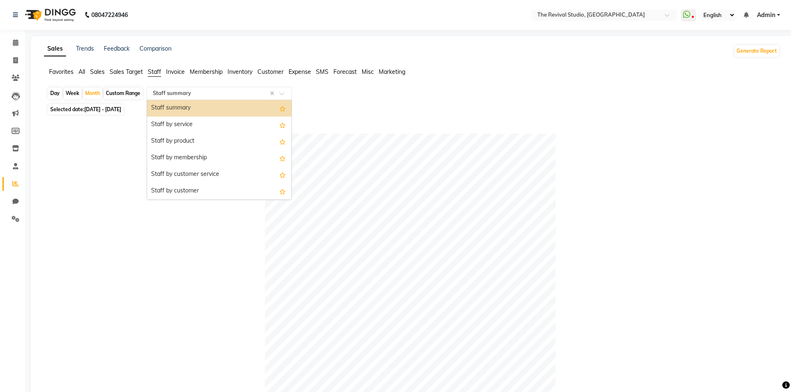
click at [201, 92] on input "text" at bounding box center [211, 93] width 120 height 8
click at [193, 121] on div "Staff by service" at bounding box center [219, 125] width 144 height 17
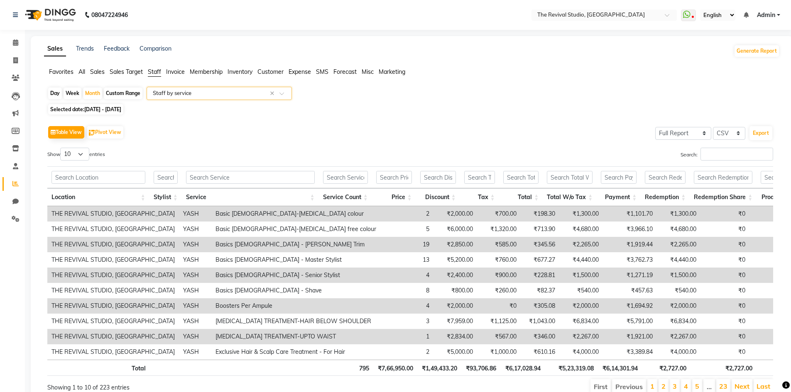
click at [190, 96] on input "text" at bounding box center [211, 93] width 120 height 8
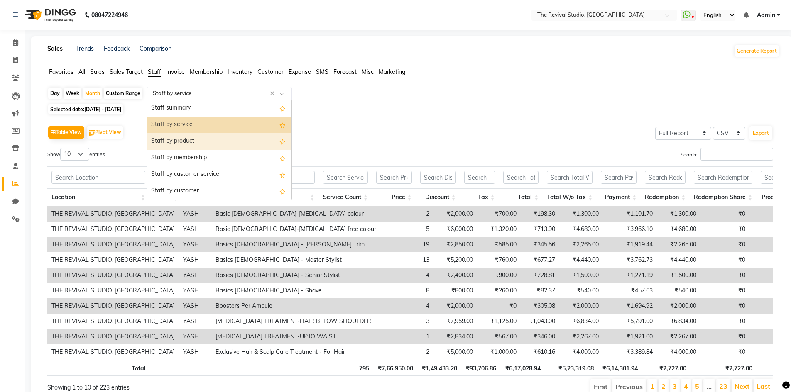
click at [186, 144] on div "Staff by product" at bounding box center [219, 141] width 144 height 17
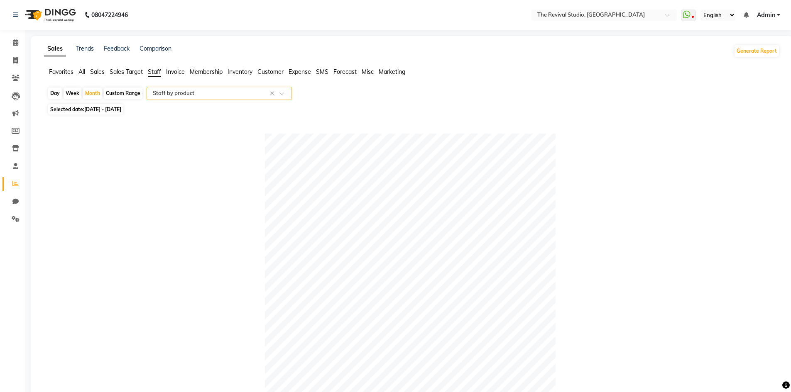
click at [211, 93] on input "text" at bounding box center [211, 93] width 120 height 8
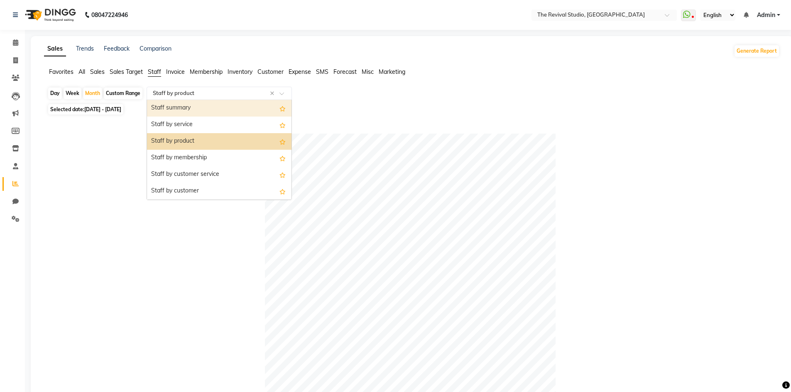
click at [200, 108] on div "Staff summary" at bounding box center [219, 108] width 144 height 17
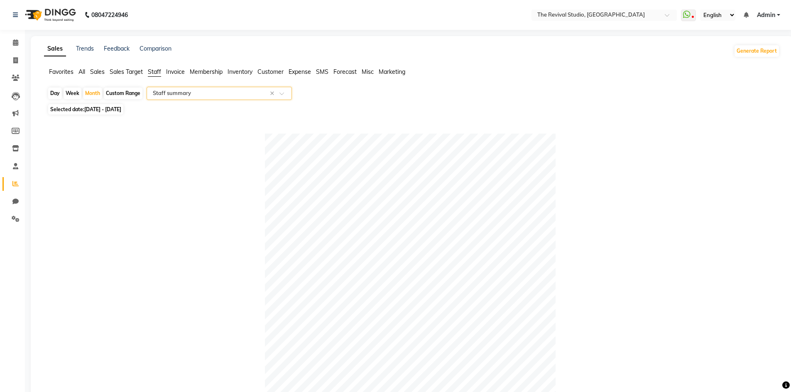
drag, startPoint x: 228, startPoint y: 142, endPoint x: 230, endPoint y: 146, distance: 5.0
click at [229, 146] on div at bounding box center [409, 279] width 725 height 290
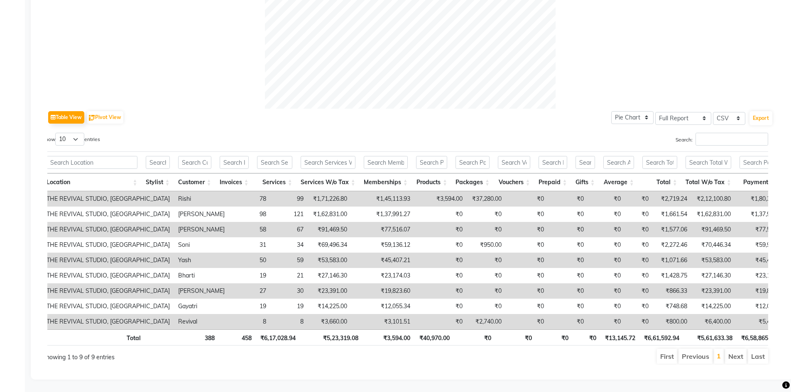
scroll to position [0, 6]
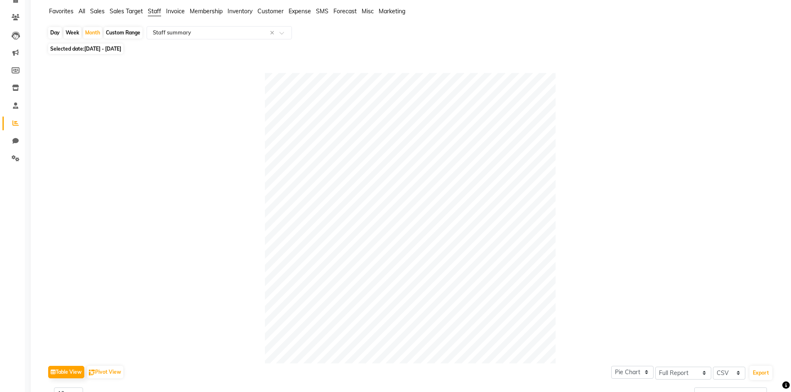
scroll to position [0, 0]
